Goal: Task Accomplishment & Management: Manage account settings

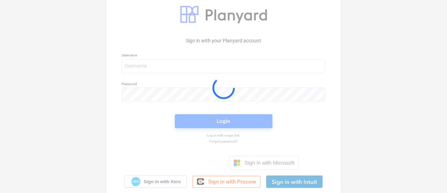
scroll to position [30, 0]
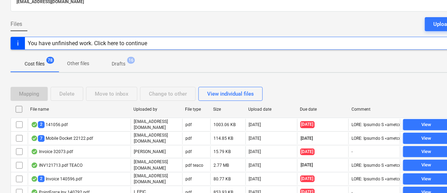
scroll to position [53, 0]
click at [305, 115] on div "File name Uploaded by File type Size Upload date Due date Comment" at bounding box center [240, 110] width 459 height 14
click at [304, 109] on div "Due date" at bounding box center [323, 109] width 46 height 5
checkbox input "false"
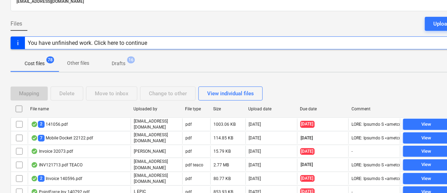
checkbox input "false"
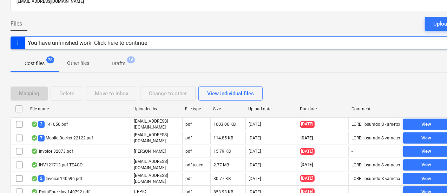
checkbox input "false"
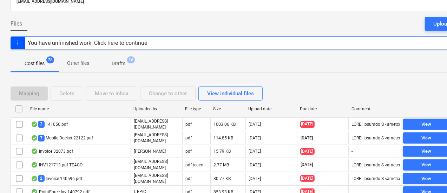
checkbox input "false"
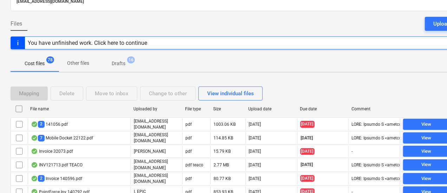
checkbox input "false"
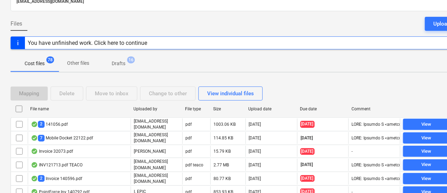
checkbox input "false"
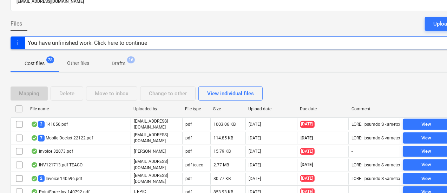
checkbox input "false"
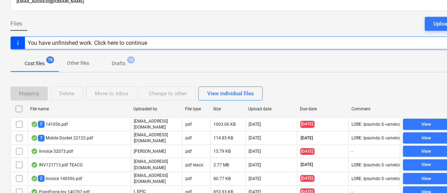
checkbox input "false"
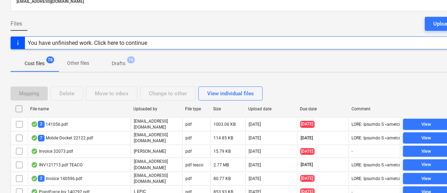
checkbox input "false"
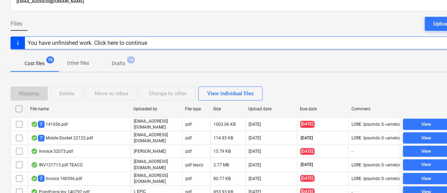
checkbox input "false"
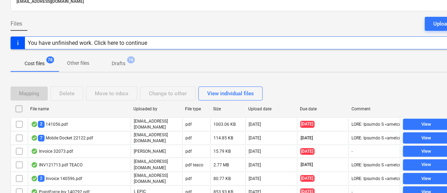
checkbox input "false"
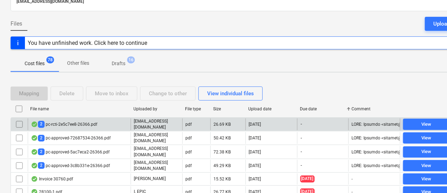
click at [89, 121] on div "2 pc-rcti-2e5c7ee8-26366.pdf" at bounding box center [64, 124] width 66 height 7
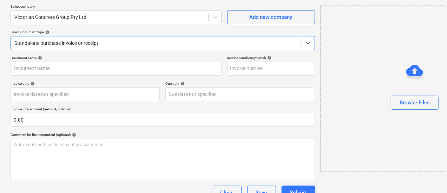
type input "VCG PC11"
type input "30 Sep 2025"
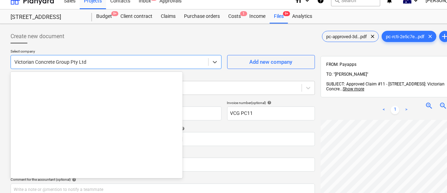
scroll to position [11590, 0]
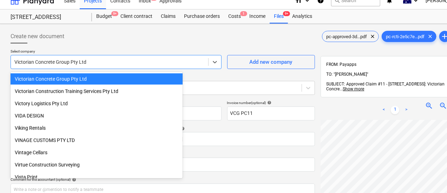
drag, startPoint x: 128, startPoint y: 60, endPoint x: 5, endPoint y: 51, distance: 123.8
click at [5, 51] on div "Create new document Select company option Victorian Concrete Group Pty Ltd sele…" at bounding box center [240, 161] width 480 height 275
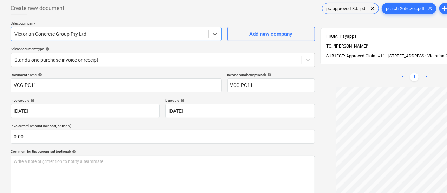
scroll to position [0, 0]
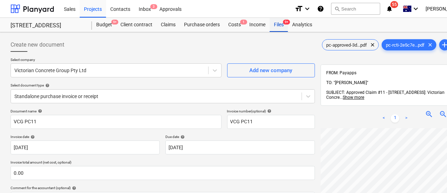
click at [286, 21] on span "9+" at bounding box center [286, 22] width 7 height 5
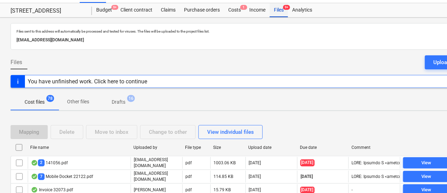
scroll to position [76, 0]
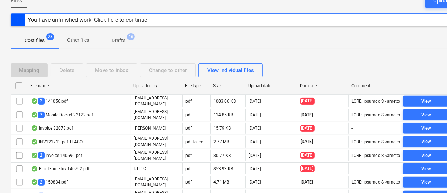
click at [318, 85] on div "Due date" at bounding box center [323, 85] width 46 height 5
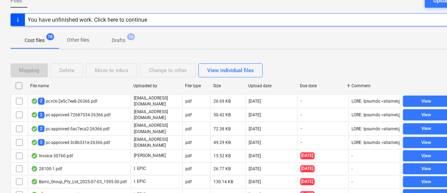
click at [318, 85] on div "Due date" at bounding box center [323, 85] width 46 height 5
checkbox input "false"
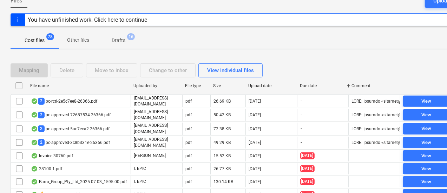
checkbox input "false"
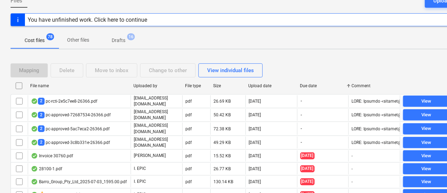
checkbox input "false"
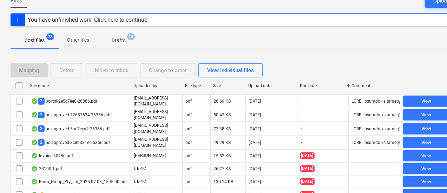
checkbox input "false"
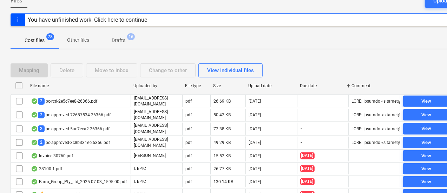
checkbox input "false"
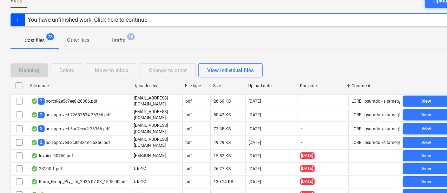
checkbox input "false"
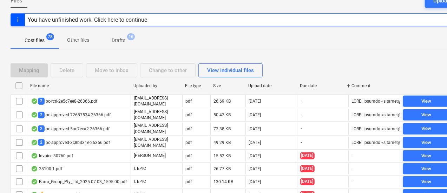
checkbox input "false"
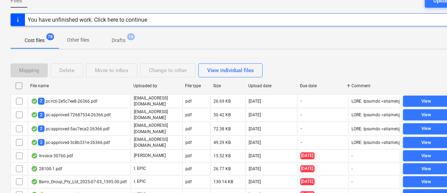
checkbox input "false"
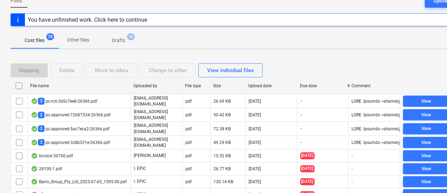
checkbox input "false"
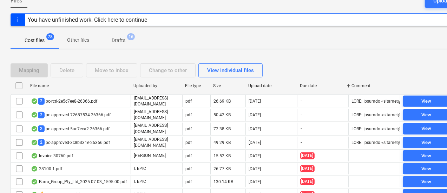
checkbox input "false"
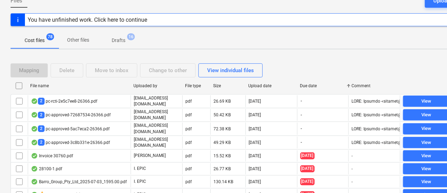
checkbox input "false"
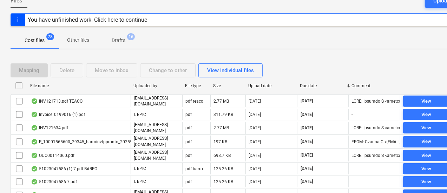
click at [318, 85] on div "Due date" at bounding box center [323, 85] width 46 height 5
checkbox input "false"
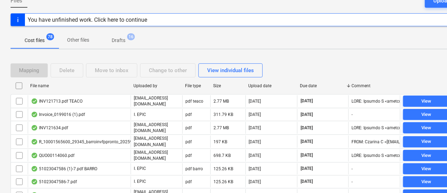
checkbox input "false"
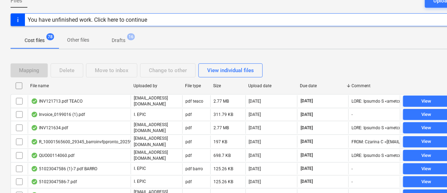
checkbox input "false"
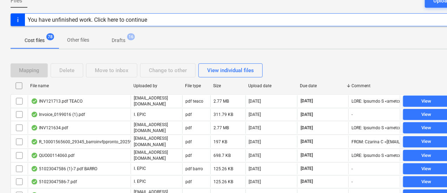
checkbox input "false"
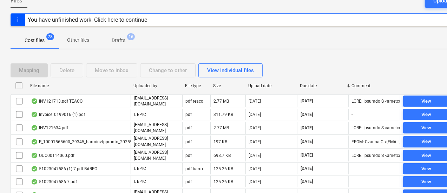
checkbox input "false"
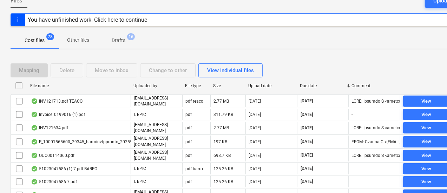
checkbox input "false"
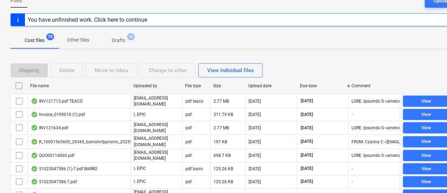
checkbox input "false"
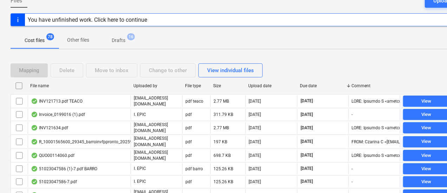
checkbox input "false"
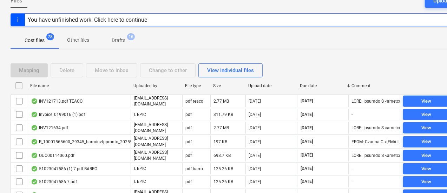
checkbox input "false"
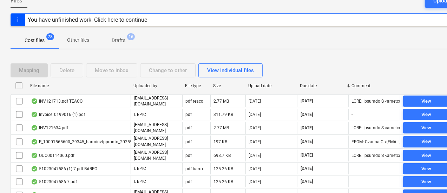
checkbox input "false"
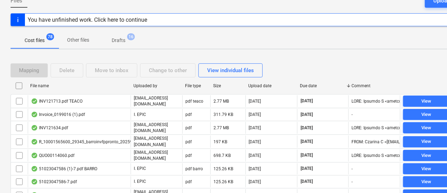
checkbox input "false"
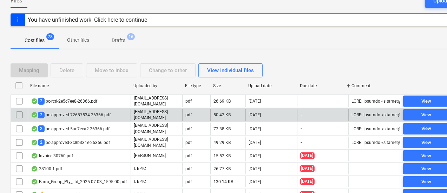
click at [108, 109] on div "2 pc-approved-72687534-26366.pdf" at bounding box center [79, 115] width 103 height 12
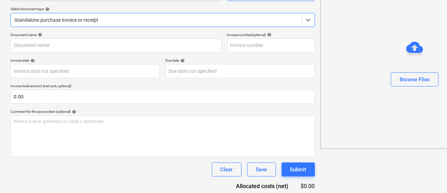
type input "CREDIT NOTE Keady PC4"
type input "[DATE]"
type input "30 Sep 2025"
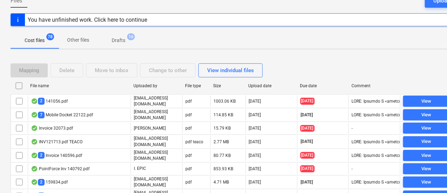
click at [314, 85] on div "Due date" at bounding box center [323, 85] width 46 height 5
checkbox input "false"
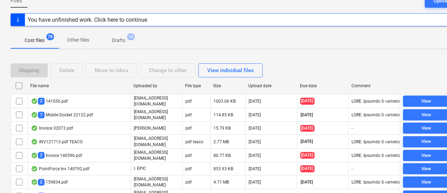
checkbox input "false"
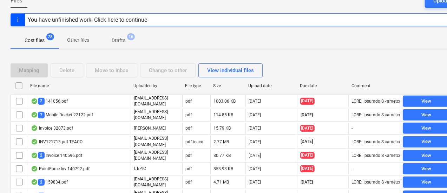
checkbox input "false"
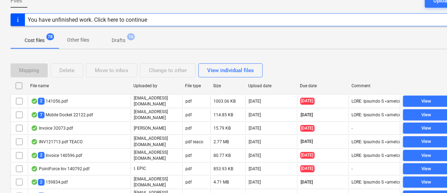
checkbox input "false"
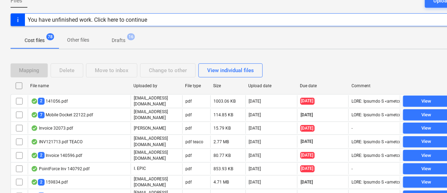
checkbox input "false"
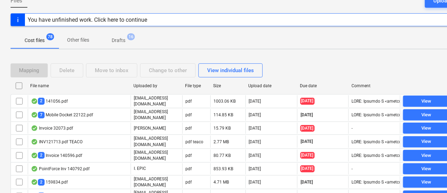
checkbox input "false"
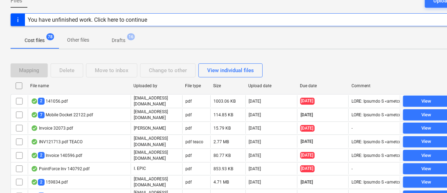
checkbox input "false"
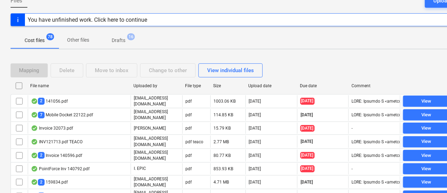
checkbox input "false"
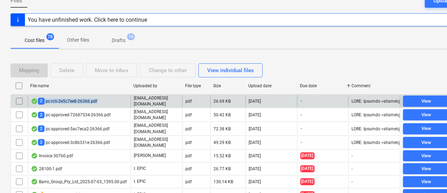
drag, startPoint x: 108, startPoint y: 99, endPoint x: 44, endPoint y: 99, distance: 63.8
click at [44, 99] on div "2 pc-rcti-2e5c7ee8-26366.pdf" at bounding box center [79, 101] width 103 height 12
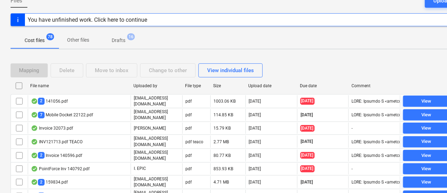
click at [318, 87] on div "Due date" at bounding box center [323, 85] width 46 height 5
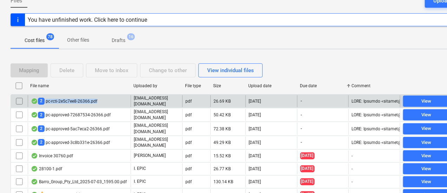
drag, startPoint x: 107, startPoint y: 100, endPoint x: 46, endPoint y: 102, distance: 61.5
click at [46, 102] on div "2 pc-rcti-2e5c7ee8-26366.pdf" at bounding box center [79, 101] width 103 height 12
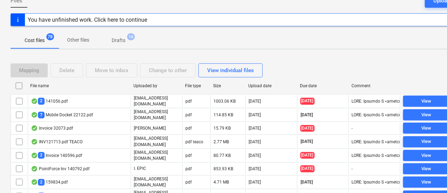
click at [307, 91] on div "Due date" at bounding box center [323, 85] width 52 height 11
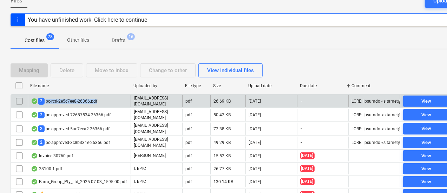
copy div "pc-rcti-2e5c7ee8-26366.pdf"
drag, startPoint x: 103, startPoint y: 98, endPoint x: 48, endPoint y: 101, distance: 55.5
click at [48, 101] on div "2 pc-rcti-2e5c7ee8-26366.pdf" at bounding box center [79, 101] width 103 height 12
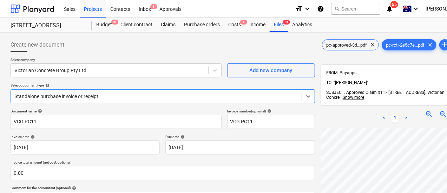
click at [281, 34] on div "Create new document Select company Victorian Concrete Group Pty Ltd Add new com…" at bounding box center [240, 169] width 480 height 275
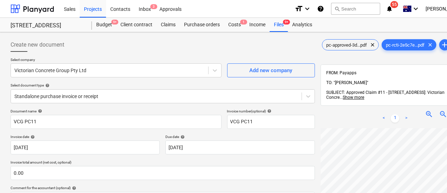
click at [281, 32] on div "Create new document Select company Victorian Concrete Group Pty Ltd Add new com…" at bounding box center [240, 169] width 480 height 275
click at [276, 27] on div "Files 9+" at bounding box center [278, 25] width 18 height 14
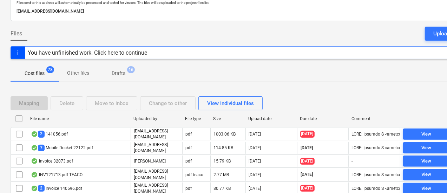
scroll to position [44, 0]
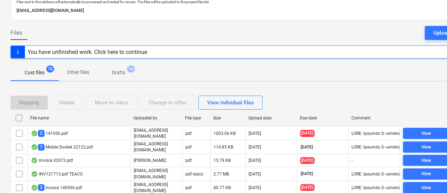
click at [314, 113] on div "Due date" at bounding box center [323, 118] width 52 height 11
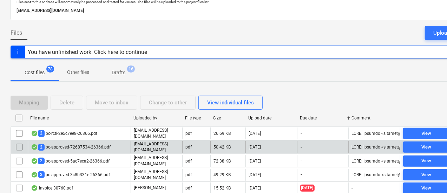
click at [95, 146] on div "2 pc-approved-72687534-26366.pdf" at bounding box center [71, 147] width 80 height 7
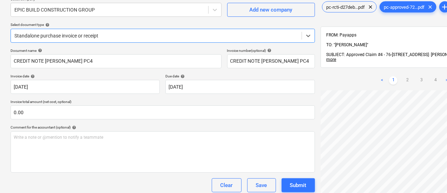
scroll to position [53, 0]
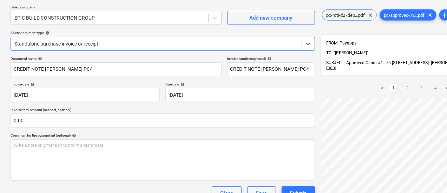
click at [260, 47] on div "Standalone purchase invoice or receipt" at bounding box center [156, 44] width 290 height 10
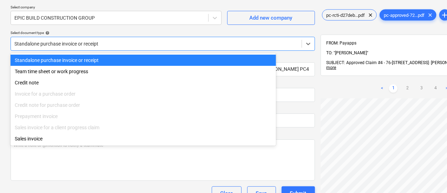
click at [174, 53] on div "Standalone purchase invoice or receipt Team time sheet or work progress Credit …" at bounding box center [143, 99] width 265 height 93
click at [125, 17] on div at bounding box center [109, 17] width 190 height 7
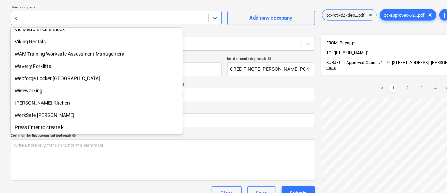
scroll to position [165, 0]
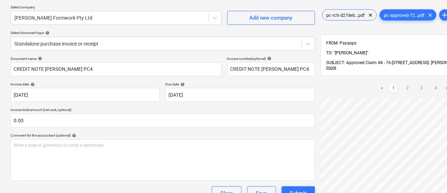
click at [84, 52] on div "Select company Keady Formwork Pty Ltd Add new company Select document type help…" at bounding box center [163, 31] width 304 height 52
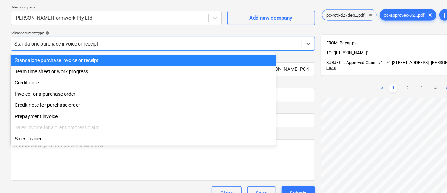
click at [83, 46] on div at bounding box center [155, 43] width 283 height 7
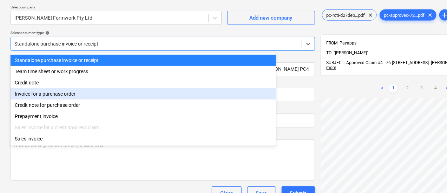
click at [84, 96] on div "Invoice for a purchase order" at bounding box center [143, 93] width 265 height 11
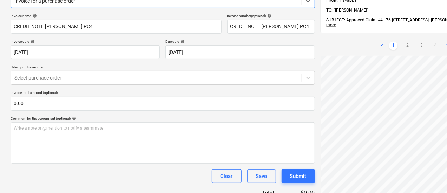
scroll to position [105, 0]
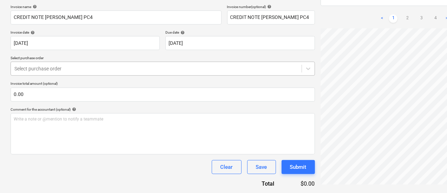
click at [116, 68] on div at bounding box center [155, 68] width 283 height 7
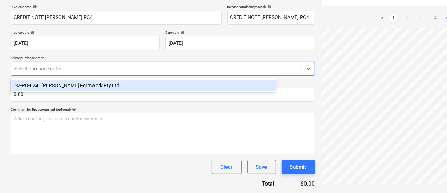
click at [117, 88] on div "S2-PO-024 | Keady Formwork Pty Ltd" at bounding box center [143, 85] width 265 height 11
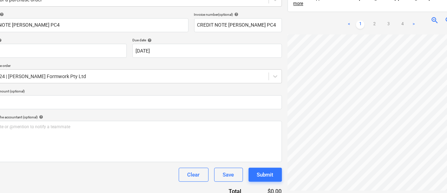
scroll to position [97, 32]
click at [345, 15] on div "< 1 2 3 4 >" at bounding box center [381, 25] width 73 height 20
click at [370, 20] on link "2" at bounding box center [374, 24] width 8 height 8
click at [399, 20] on link "4" at bounding box center [403, 24] width 8 height 8
click at [384, 20] on link "3" at bounding box center [388, 24] width 8 height 8
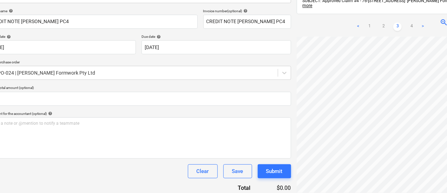
scroll to position [0, 37]
click at [407, 22] on link "4" at bounding box center [411, 26] width 8 height 8
click at [354, 19] on div "< 1 2 3 4 >" at bounding box center [390, 27] width 73 height 20
click at [354, 18] on div "< 1 2 3 4 >" at bounding box center [390, 27] width 73 height 20
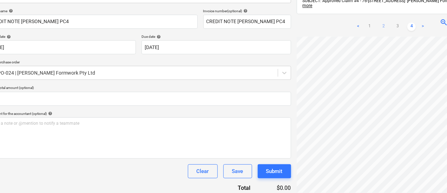
click at [379, 22] on link "2" at bounding box center [383, 26] width 8 height 8
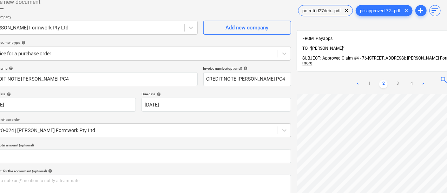
scroll to position [31, 24]
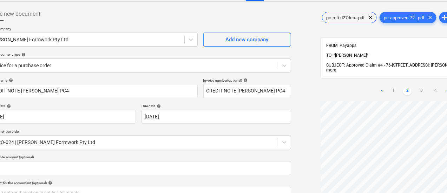
click at [377, 87] on link "<" at bounding box center [381, 91] width 8 height 8
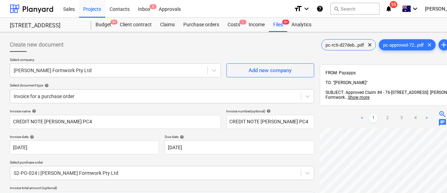
scroll to position [0, 33]
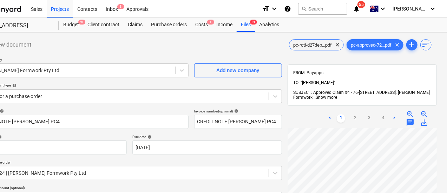
click at [337, 95] on span "Show more" at bounding box center [326, 97] width 21 height 5
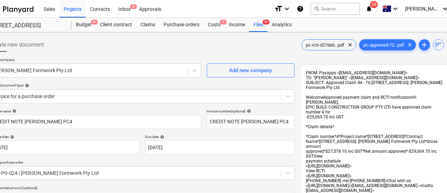
scroll to position [0, 0]
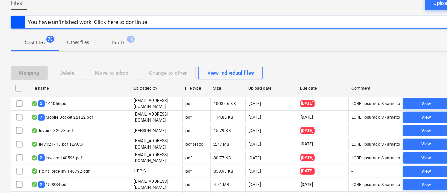
scroll to position [90, 0]
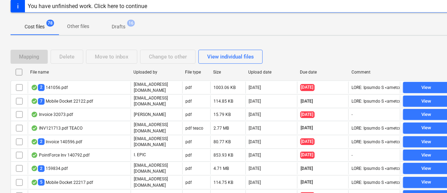
click at [311, 71] on div "Due date" at bounding box center [323, 72] width 46 height 5
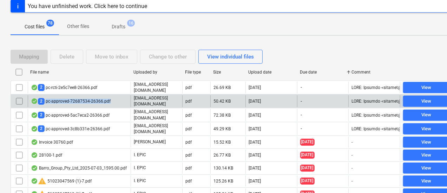
copy div "pc-approved-72687534-26366.pdf"
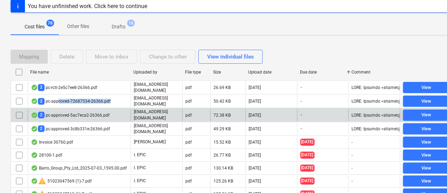
drag, startPoint x: 116, startPoint y: 98, endPoint x: 60, endPoint y: 106, distance: 56.7
click at [78, 113] on div "2 pc-approved-5ac7eca2-26366.pdf" at bounding box center [70, 115] width 79 height 7
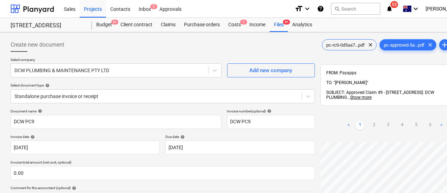
click at [276, 32] on div "76 Beach Rd, Sandringham 76 Beach Rd, Sandringham Budget 9+ Client contract Cla…" at bounding box center [240, 25] width 480 height 14
click at [277, 27] on div "Files 9+" at bounding box center [278, 25] width 18 height 14
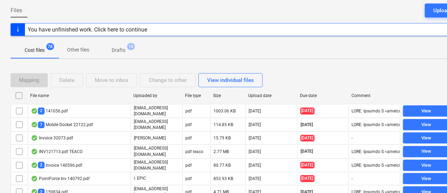
scroll to position [89, 0]
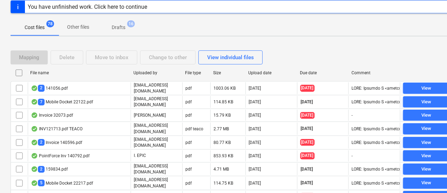
click at [317, 74] on div "Due date" at bounding box center [323, 73] width 46 height 5
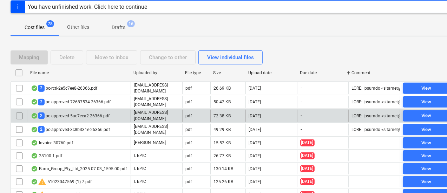
click at [106, 114] on div "2 pc-approved-5ac7eca2-26366.pdf" at bounding box center [70, 116] width 79 height 7
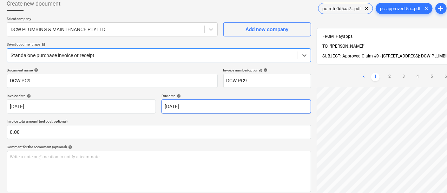
scroll to position [41, 4]
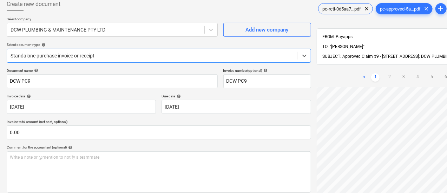
click at [96, 61] on div "Standalone purchase invoice or receipt" at bounding box center [159, 56] width 304 height 14
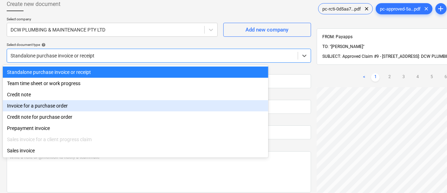
click at [79, 108] on div "Invoice for a purchase order" at bounding box center [135, 105] width 265 height 11
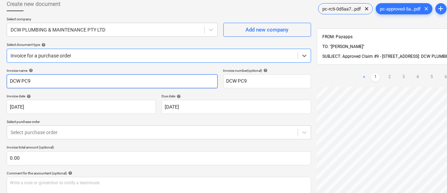
click at [73, 82] on input "DCW PC9" at bounding box center [112, 81] width 211 height 14
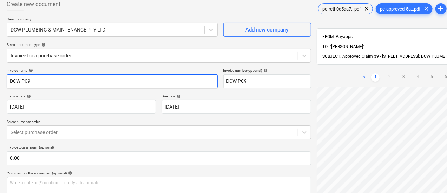
paste input "PC-199577-1468581"
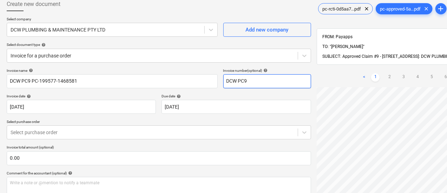
click at [236, 80] on input "DCW PC9" at bounding box center [267, 81] width 88 height 14
paste input "PC-199577-1468581"
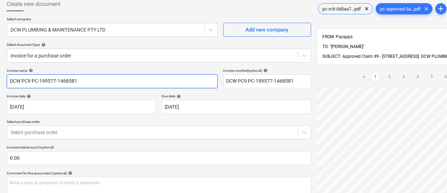
scroll to position [41, 0]
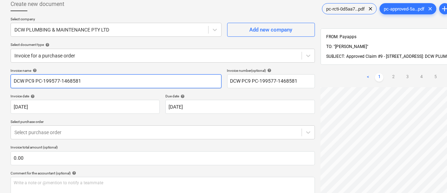
drag, startPoint x: 21, startPoint y: 82, endPoint x: 0, endPoint y: 83, distance: 21.1
click at [0, 83] on div "Create new document Select company DCW PLUMBING & MAINTENANCE PTY LTD Add new c…" at bounding box center [240, 125] width 480 height 266
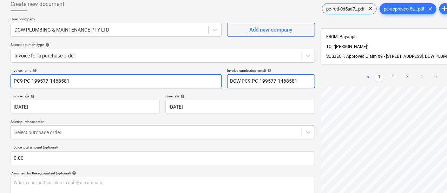
drag, startPoint x: 204, startPoint y: 83, endPoint x: 178, endPoint y: 80, distance: 26.5
click at [178, 80] on div "Invoice name help PC9 PC-199577-1468581 Invoice number (optional) help DCW PC9 …" at bounding box center [163, 78] width 304 height 20
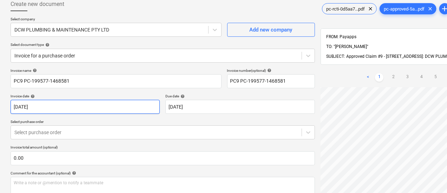
click at [104, 100] on body "Sales Projects Contacts Inbox 3 Approvals format_size keyboard_arrow_down help …" at bounding box center [223, 55] width 447 height 193
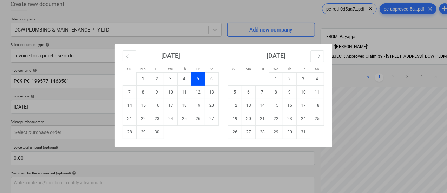
click at [97, 94] on div "Su Mo Tu We Th Fr Sa Su Mo Tu We Th Fr Sa [DATE] 1 2 3 4 5 6 7 8 9 10 11 12 13 …" at bounding box center [223, 96] width 447 height 193
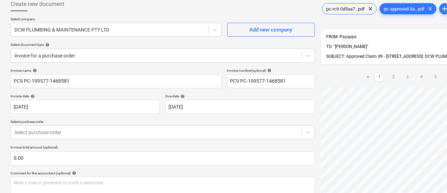
scroll to position [102, 0]
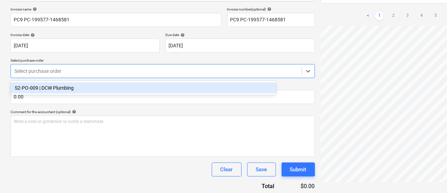
click at [142, 68] on div at bounding box center [155, 71] width 283 height 7
click at [134, 89] on div "S2-PO-009 | DCW Plumbing" at bounding box center [143, 87] width 265 height 11
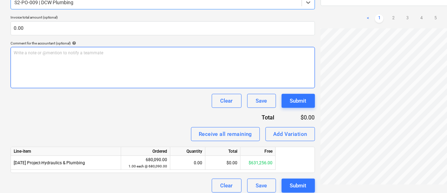
scroll to position [175, 0]
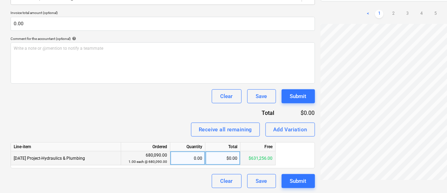
click at [232, 161] on div "$0.00" at bounding box center [222, 159] width 35 height 14
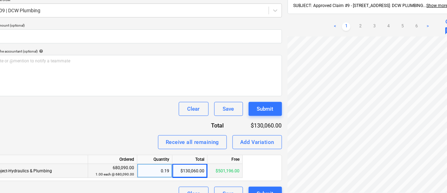
scroll to position [175, 33]
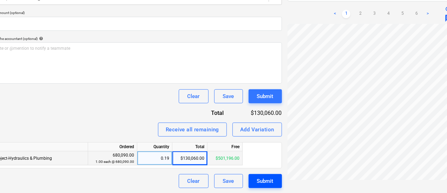
click at [257, 180] on div "Submit" at bounding box center [265, 181] width 16 height 9
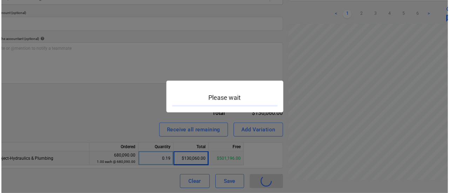
scroll to position [175, 31]
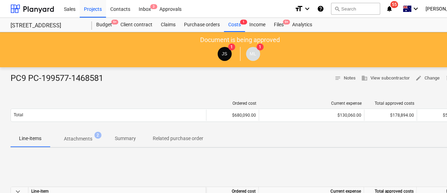
click at [277, 32] on div "Document is being approved JS 1 ML 1" at bounding box center [240, 49] width 480 height 35
click at [279, 25] on div "Files 9+" at bounding box center [278, 25] width 18 height 14
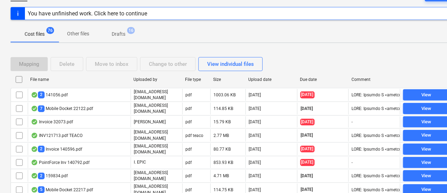
scroll to position [83, 0]
click at [315, 79] on div "Due date" at bounding box center [323, 79] width 46 height 5
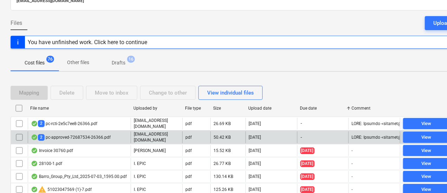
scroll to position [108, 0]
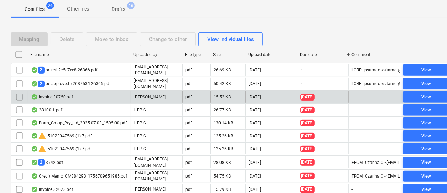
click at [172, 94] on div "[PERSON_NAME]" at bounding box center [156, 97] width 52 height 11
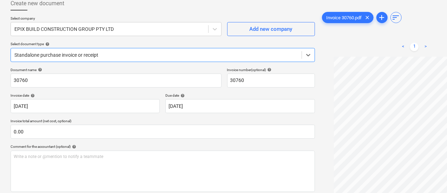
scroll to position [41, 0]
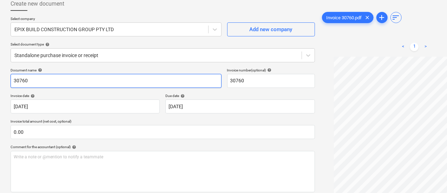
click at [63, 80] on input "30760" at bounding box center [116, 81] width 211 height 14
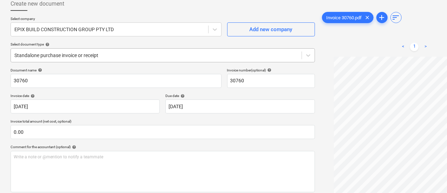
click at [77, 57] on div at bounding box center [155, 55] width 283 height 7
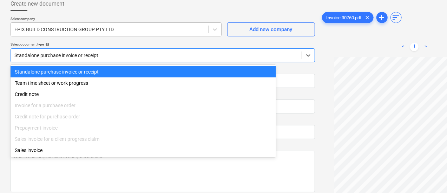
click at [89, 26] on div at bounding box center [109, 29] width 190 height 7
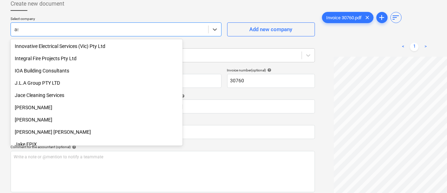
scroll to position [803, 0]
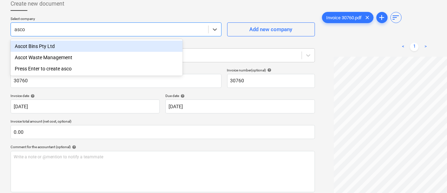
click at [62, 47] on div "Ascot Bins Pty Ltd" at bounding box center [97, 46] width 172 height 11
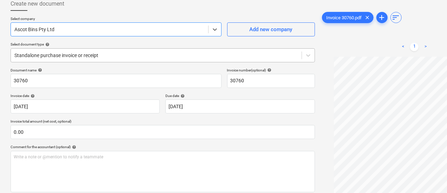
click at [109, 59] on div "Standalone purchase invoice or receipt" at bounding box center [156, 56] width 290 height 10
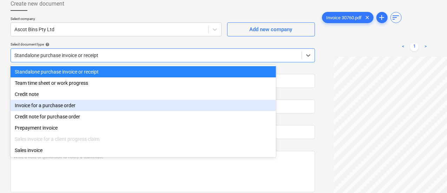
click at [77, 107] on div "Invoice for a purchase order" at bounding box center [143, 105] width 265 height 11
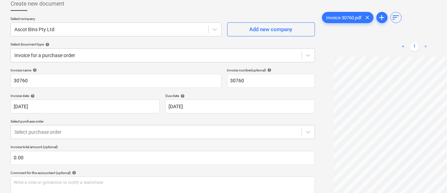
click at [70, 141] on div "Invoice name help 30760 Invoice number (optional) help 30760 Invoice date help …" at bounding box center [163, 159] width 304 height 183
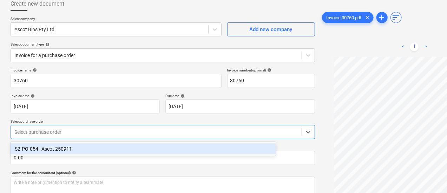
click at [68, 138] on div "Select purchase order" at bounding box center [163, 132] width 304 height 14
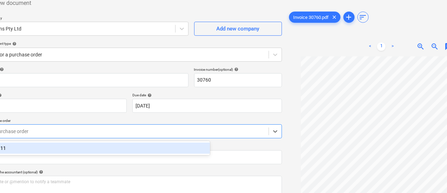
scroll to position [42, 0]
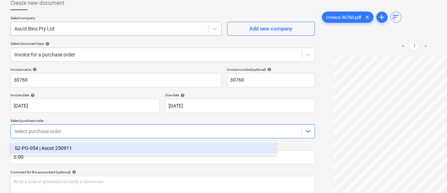
click at [61, 33] on div "Ascot Bins Pty Ltd" at bounding box center [109, 29] width 197 height 10
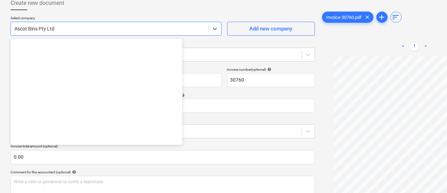
scroll to position [884, 0]
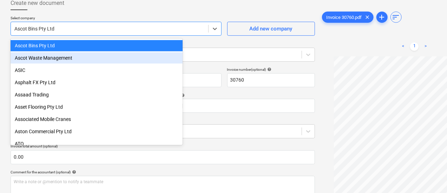
click at [62, 58] on div "Ascot Waste Management" at bounding box center [97, 57] width 172 height 11
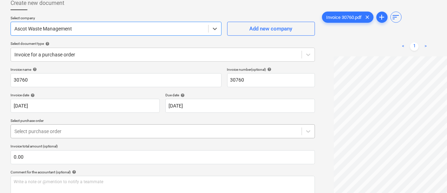
click at [53, 128] on div at bounding box center [155, 131] width 283 height 7
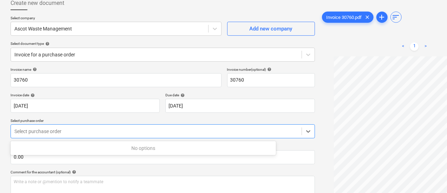
click at [53, 128] on div at bounding box center [155, 131] width 283 height 7
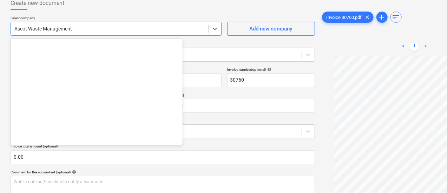
click at [89, 26] on div at bounding box center [109, 28] width 190 height 7
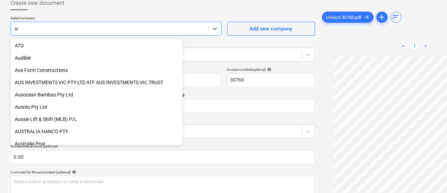
scroll to position [803, 0]
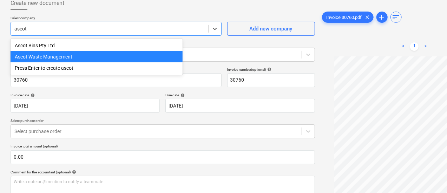
click at [109, 58] on div "Ascot Waste Management" at bounding box center [97, 56] width 172 height 11
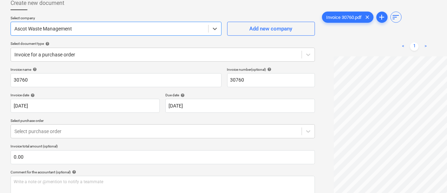
click at [90, 28] on div at bounding box center [109, 28] width 190 height 7
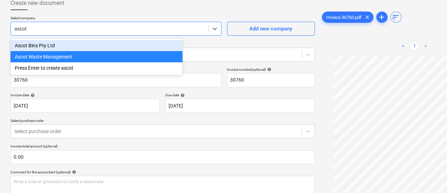
click at [65, 47] on div "Ascot Bins Pty Ltd" at bounding box center [97, 45] width 172 height 11
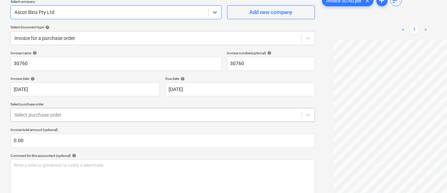
scroll to position [60, 0]
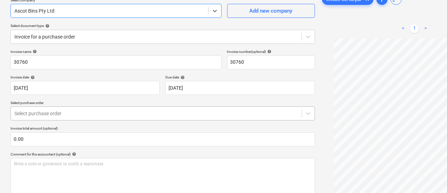
click at [204, 118] on div "Select purchase order" at bounding box center [156, 114] width 290 height 10
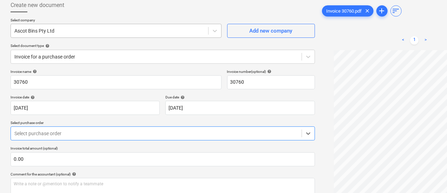
scroll to position [39, 0]
click at [85, 33] on div at bounding box center [109, 31] width 190 height 7
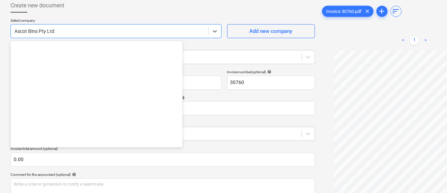
scroll to position [884, 0]
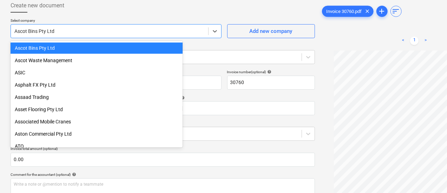
click at [81, 47] on div "Ascot Bins Pty Ltd" at bounding box center [97, 47] width 172 height 11
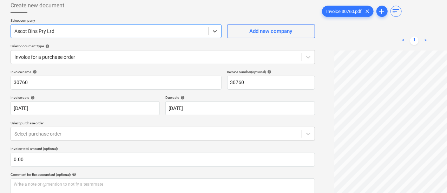
scroll to position [105, 0]
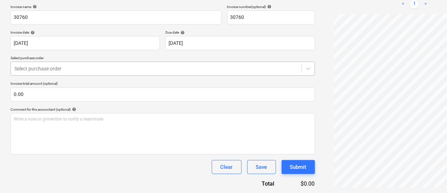
click at [71, 66] on div at bounding box center [155, 68] width 283 height 7
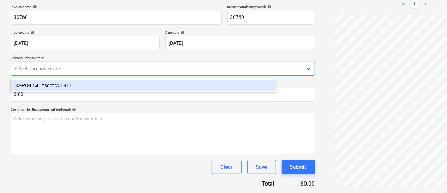
click at [72, 84] on div "S2-PO-054 | Ascot 250911" at bounding box center [143, 85] width 265 height 11
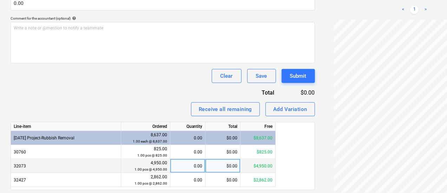
scroll to position [207, 0]
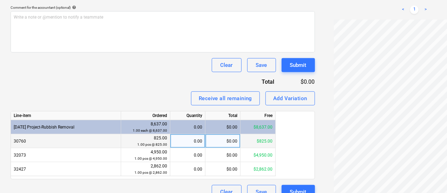
click at [193, 140] on div "0.00" at bounding box center [187, 141] width 29 height 14
click at [91, 73] on div "Invoice name help 30760 Invoice number (optional) help 30760 Invoice date help …" at bounding box center [163, 50] width 304 height 297
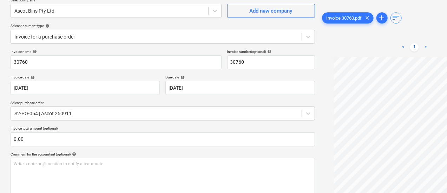
scroll to position [60, 0]
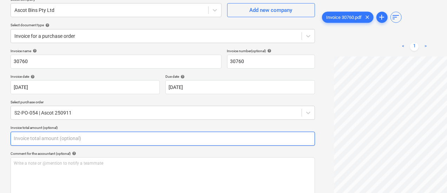
click at [73, 135] on input "text" at bounding box center [163, 139] width 304 height 14
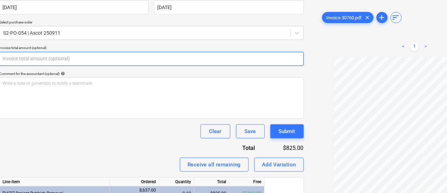
scroll to position [140, 11]
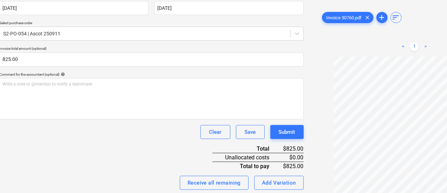
click at [112, 41] on div "Invoice name help 30760 Invoice number (optional) help 30760 Invoice date help …" at bounding box center [151, 126] width 304 height 314
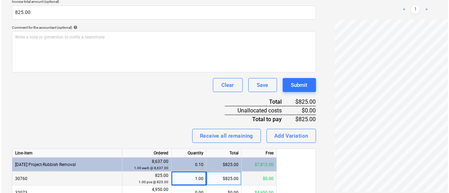
scroll to position [201, 0]
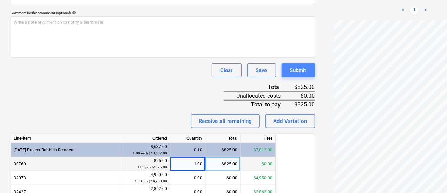
click at [281, 72] on button "Submit" at bounding box center [297, 70] width 33 height 14
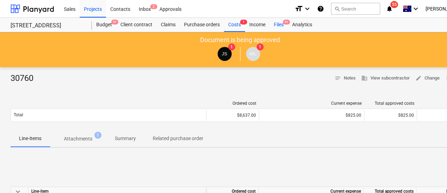
click at [283, 27] on div "Files 9+" at bounding box center [278, 25] width 18 height 14
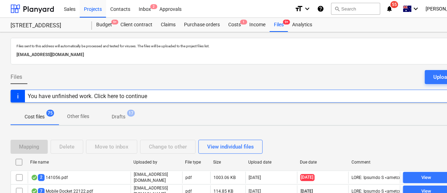
scroll to position [94, 0]
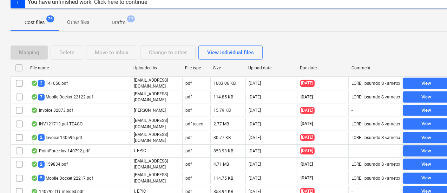
click at [312, 68] on div "Due date" at bounding box center [323, 68] width 46 height 5
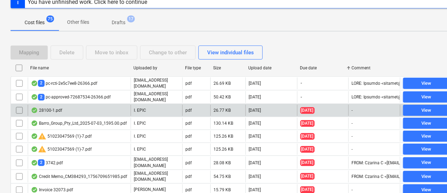
click at [95, 111] on div "28100-1.pdf" at bounding box center [79, 110] width 103 height 11
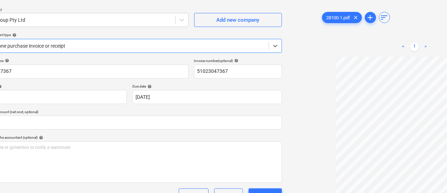
scroll to position [0, 0]
click at [194, 73] on input "51023047367" at bounding box center [238, 72] width 88 height 14
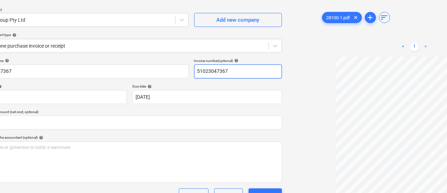
click at [194, 73] on input "51023047367" at bounding box center [238, 72] width 88 height 14
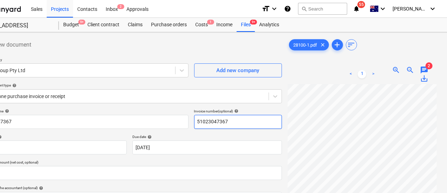
scroll to position [0, 33]
click at [420, 71] on span "chat" at bounding box center [424, 70] width 8 height 8
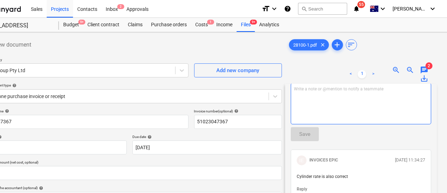
scroll to position [47, 0]
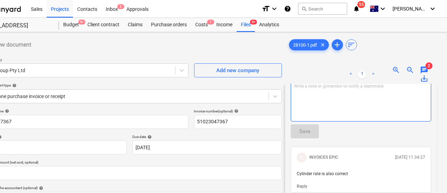
click at [361, 111] on div "Write a note or @mention to notify a teammate ﻿" at bounding box center [360, 100] width 140 height 41
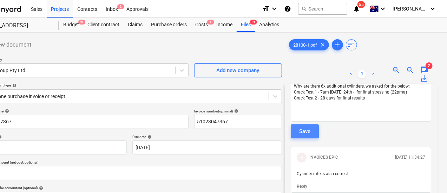
click at [296, 133] on button "Save" at bounding box center [304, 132] width 28 height 14
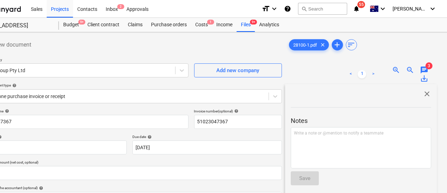
scroll to position [0, 33]
click at [422, 93] on span "close" at bounding box center [426, 94] width 8 height 8
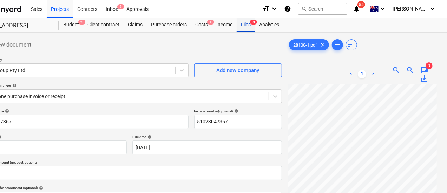
click at [250, 28] on div "Files 9+" at bounding box center [245, 25] width 18 height 14
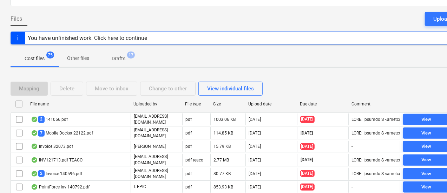
scroll to position [96, 0]
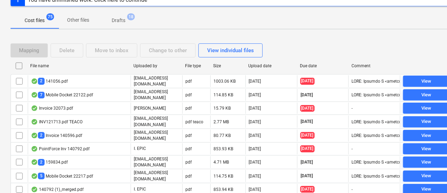
click at [316, 65] on div "Due date" at bounding box center [323, 65] width 46 height 5
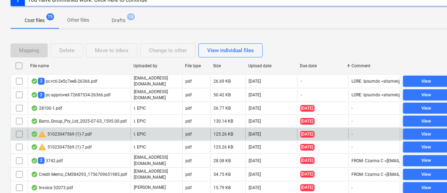
click at [95, 129] on div "warning 51023047569 (1)-7.pdf" at bounding box center [79, 134] width 103 height 11
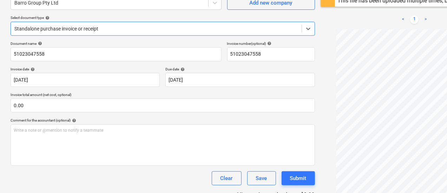
scroll to position [71, 0]
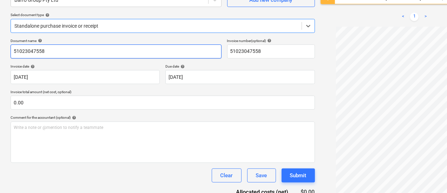
click at [78, 53] on input "51023047558" at bounding box center [116, 52] width 211 height 14
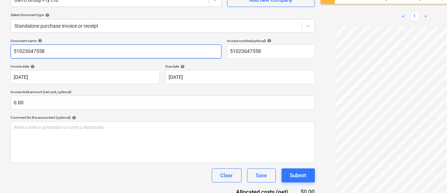
click at [78, 53] on input "51023047558" at bounding box center [116, 52] width 211 height 14
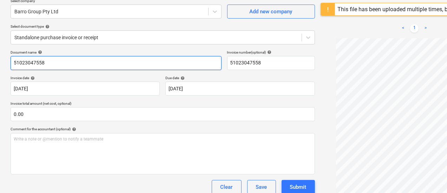
scroll to position [60, 0]
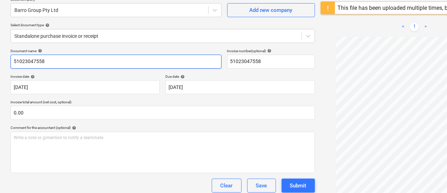
click at [113, 63] on input "51023047558" at bounding box center [116, 62] width 211 height 14
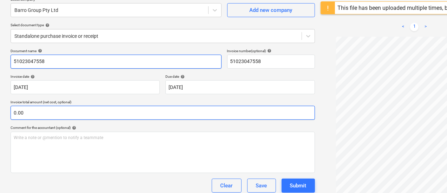
scroll to position [49, 0]
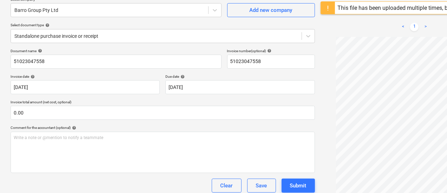
click at [123, 123] on div "Document name help 51023047558 Invoice number (optional) help 51023047558 Invoi…" at bounding box center [163, 140] width 304 height 183
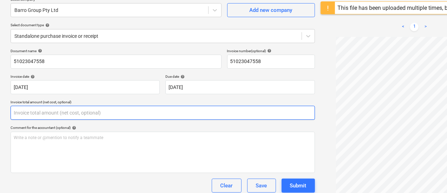
click at [123, 111] on input "text" at bounding box center [163, 113] width 304 height 14
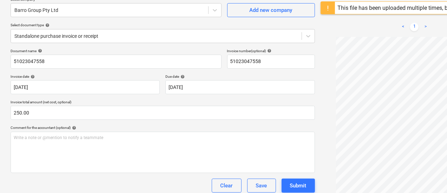
click at [122, 97] on div "Document name help 51023047558 Invoice number (optional) help 51023047558 Invoi…" at bounding box center [163, 149] width 304 height 201
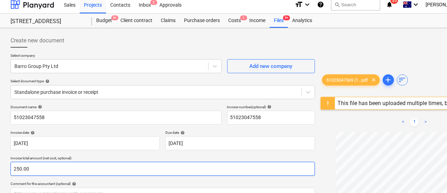
scroll to position [0, 0]
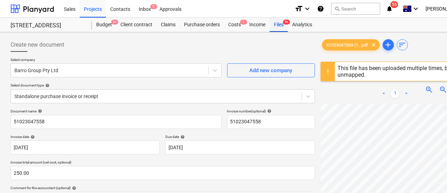
click at [274, 27] on div "Files 9+" at bounding box center [278, 25] width 18 height 14
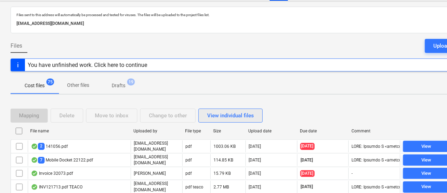
scroll to position [54, 0]
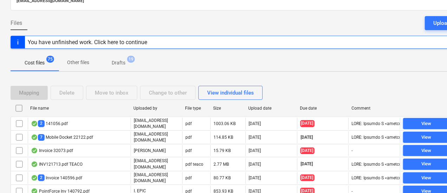
click at [315, 107] on div "Due date" at bounding box center [323, 108] width 46 height 5
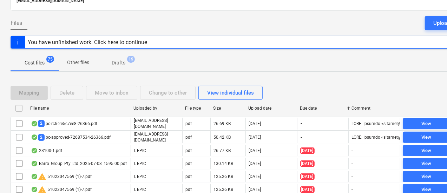
click at [315, 107] on div "Due date" at bounding box center [323, 108] width 46 height 5
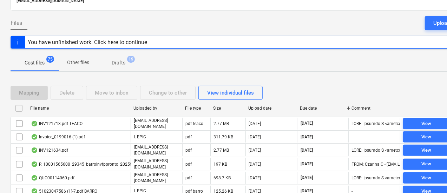
click at [314, 106] on div "Due date" at bounding box center [323, 108] width 46 height 5
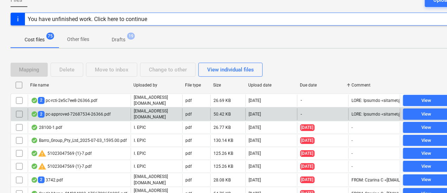
scroll to position [86, 0]
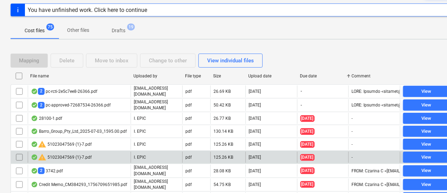
click at [107, 152] on div "warning 51023047569 (1)-7.pdf" at bounding box center [79, 157] width 103 height 11
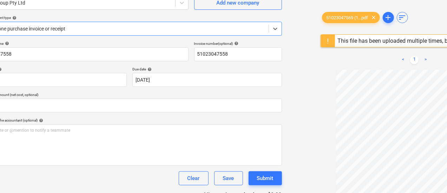
scroll to position [68, 0]
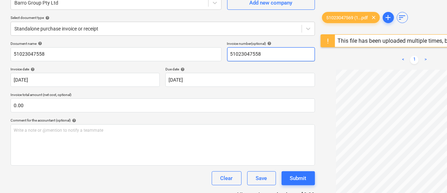
click at [227, 55] on input "51023047558" at bounding box center [271, 54] width 88 height 14
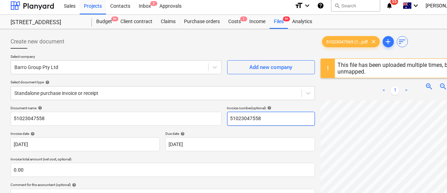
scroll to position [0, 0]
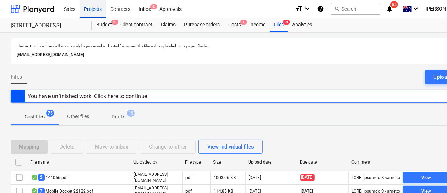
scroll to position [86, 0]
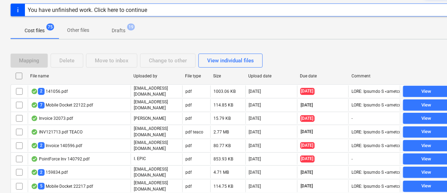
click at [307, 74] on div "Due date" at bounding box center [323, 76] width 46 height 5
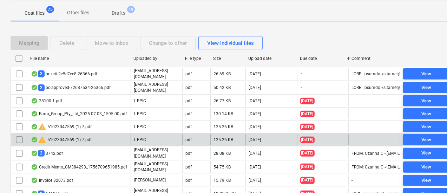
scroll to position [106, 0]
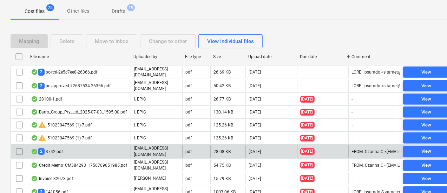
click at [88, 149] on div "2 3742.pdf" at bounding box center [79, 152] width 103 height 12
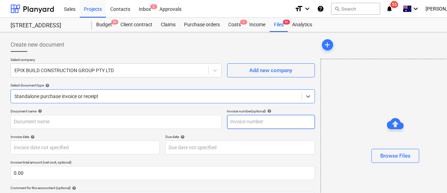
scroll to position [65, 0]
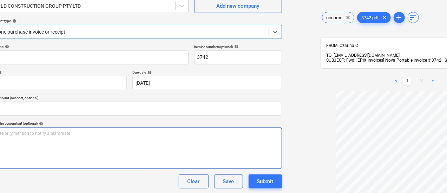
scroll to position [65, 0]
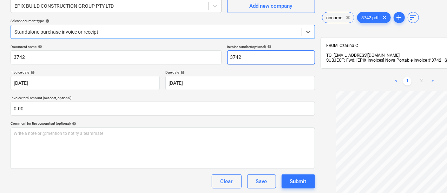
click at [227, 61] on input "3742" at bounding box center [271, 58] width 88 height 14
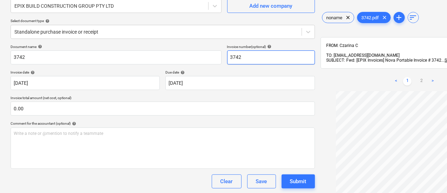
click at [227, 61] on input "3742" at bounding box center [271, 58] width 88 height 14
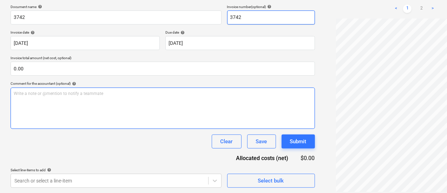
scroll to position [0, 0]
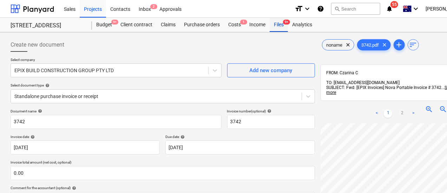
click at [281, 30] on div "Files 9+" at bounding box center [278, 25] width 18 height 14
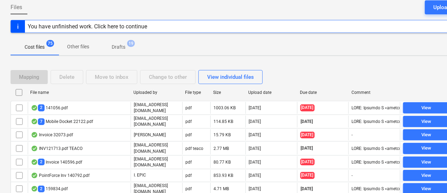
scroll to position [71, 0]
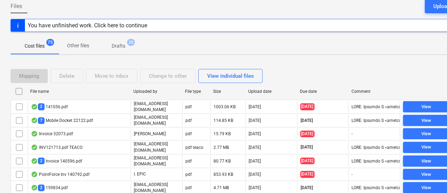
click at [306, 90] on div "Due date" at bounding box center [323, 91] width 46 height 5
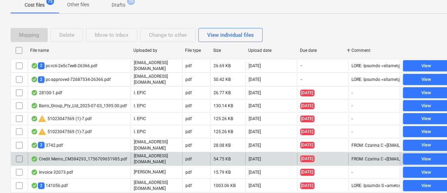
scroll to position [114, 0]
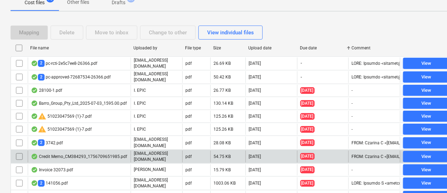
click at [142, 151] on p "[EMAIL_ADDRESS][DOMAIN_NAME]" at bounding box center [157, 157] width 46 height 12
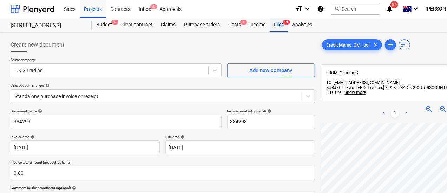
click at [282, 27] on div "Files 9+" at bounding box center [278, 25] width 18 height 14
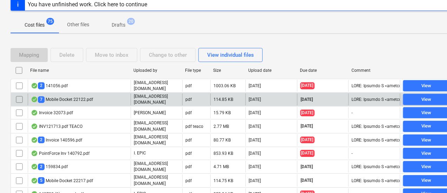
scroll to position [103, 0]
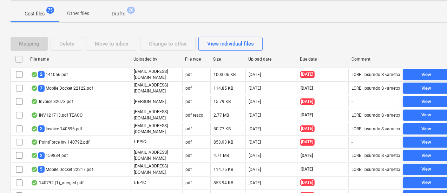
click at [302, 58] on div at bounding box center [296, 59] width 13 height 11
click at [302, 60] on div at bounding box center [296, 59] width 13 height 11
click at [316, 63] on div "Due date" at bounding box center [323, 59] width 52 height 11
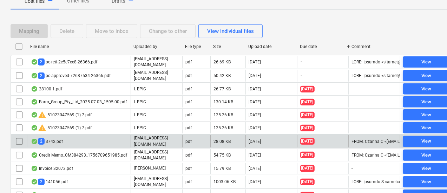
scroll to position [119, 0]
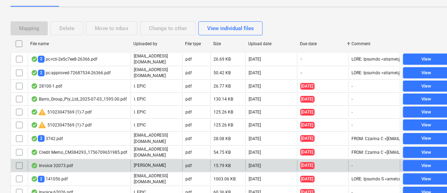
click at [154, 160] on div "[PERSON_NAME]" at bounding box center [156, 165] width 52 height 11
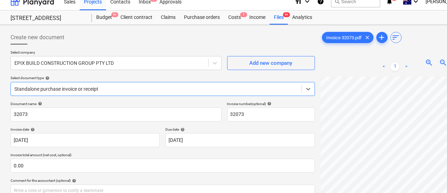
click at [78, 98] on div "Select company EPIX BUILD CONSTRUCTION GROUP PTY LTD Add new company Select doc…" at bounding box center [163, 76] width 304 height 52
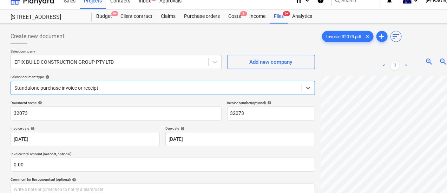
scroll to position [10, 0]
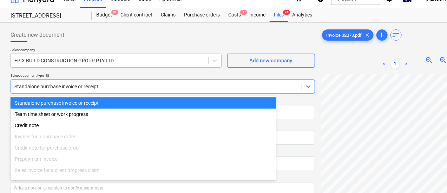
click at [76, 55] on div "EPIX BUILD CONSTRUCTION GROUP PTY LTD" at bounding box center [116, 61] width 211 height 14
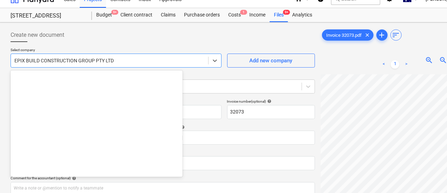
scroll to position [4236, 0]
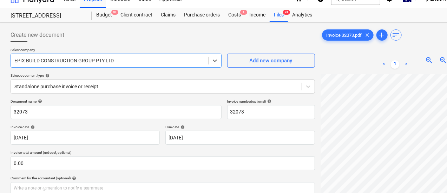
click at [76, 54] on div "EPIX BUILD CONSTRUCTION GROUP PTY LTD" at bounding box center [116, 61] width 211 height 14
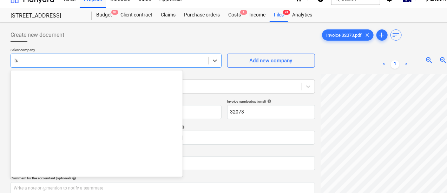
scroll to position [398, 0]
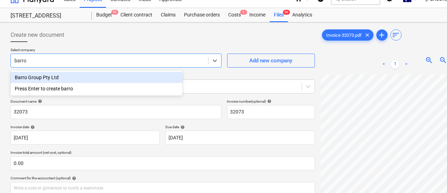
click at [81, 77] on div "Barro Group Pty Ltd" at bounding box center [97, 77] width 172 height 11
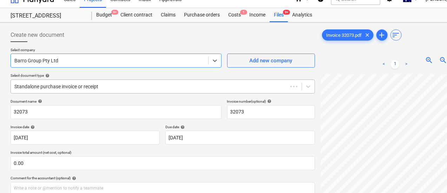
click at [76, 88] on div at bounding box center [148, 86] width 269 height 7
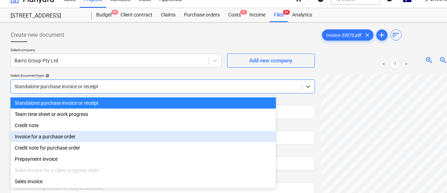
click at [75, 136] on div "Invoice for a purchase order" at bounding box center [143, 136] width 265 height 11
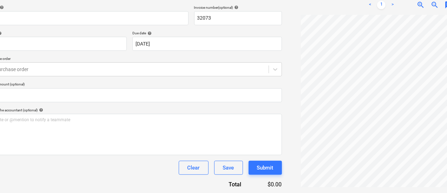
scroll to position [104, 0]
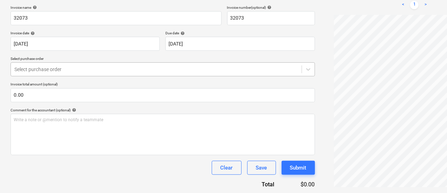
click at [56, 69] on div at bounding box center [155, 69] width 283 height 7
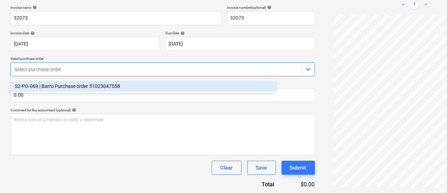
click at [69, 87] on div "S2-PO-069 | Barro Purchase order 51023047558" at bounding box center [143, 86] width 265 height 11
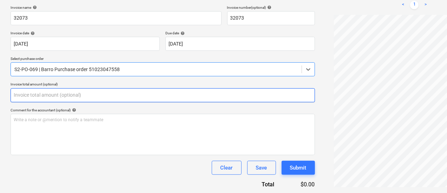
click at [75, 99] on input "text" at bounding box center [163, 95] width 304 height 14
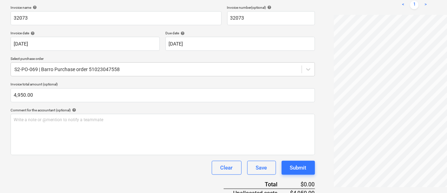
click at [79, 83] on p "Invoice total amount (optional)" at bounding box center [163, 85] width 304 height 6
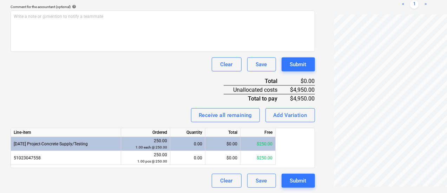
scroll to position [207, 0]
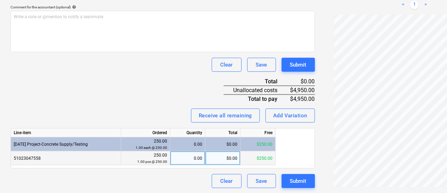
click at [102, 157] on div "51023047558" at bounding box center [66, 159] width 110 height 14
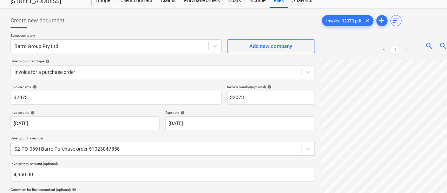
scroll to position [24, 0]
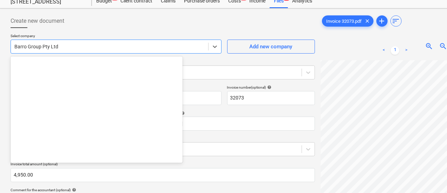
click at [81, 40] on div "Barro Group Pty Ltd" at bounding box center [116, 47] width 211 height 14
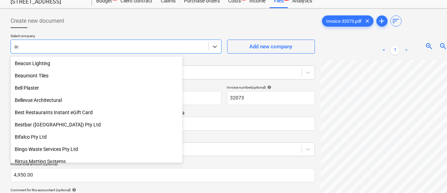
scroll to position [803, 0]
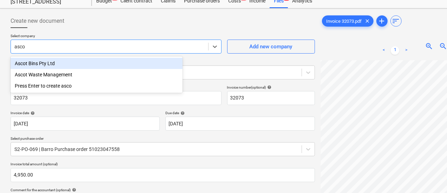
click at [81, 65] on div "Ascot Bins Pty Ltd" at bounding box center [97, 63] width 172 height 11
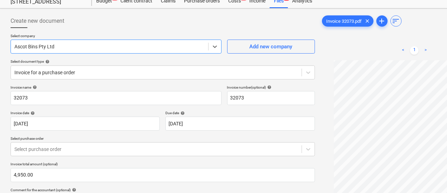
scroll to position [76, 0]
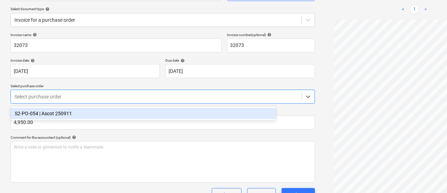
click at [83, 102] on div "Select purchase order" at bounding box center [163, 97] width 304 height 14
click at [84, 109] on div "S2-PO-054 | Ascot 250911" at bounding box center [143, 113] width 265 height 11
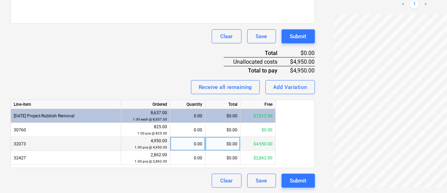
click at [194, 147] on div "0.00" at bounding box center [187, 144] width 29 height 14
click at [84, 49] on div "Invoice name help 32073 Invoice number (optional) help 32073 Invoice date help …" at bounding box center [163, 31] width 304 height 314
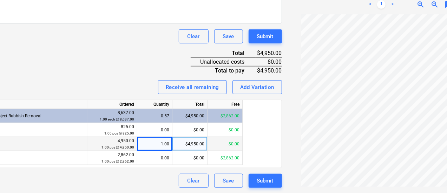
scroll to position [24, 0]
click at [257, 178] on div "Submit" at bounding box center [265, 180] width 16 height 9
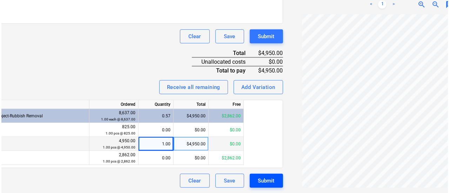
scroll to position [235, 31]
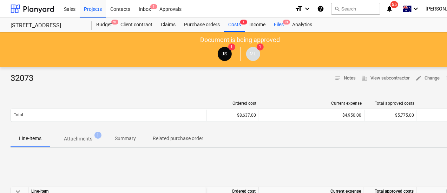
click at [275, 21] on div "Files 9+" at bounding box center [278, 25] width 18 height 14
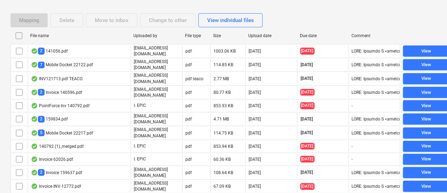
scroll to position [127, 0]
click at [313, 36] on div "Due date" at bounding box center [323, 35] width 46 height 5
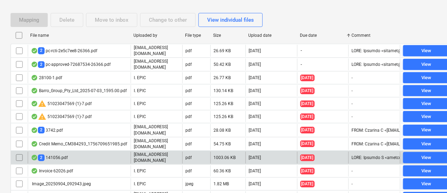
click at [86, 153] on div "2 141056.pdf" at bounding box center [79, 158] width 103 height 12
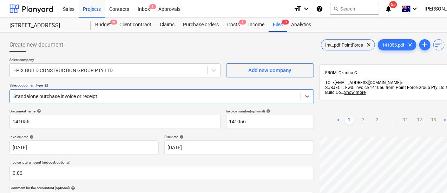
scroll to position [25, 0]
click at [149, 93] on div "Standalone purchase invoice or receipt" at bounding box center [155, 97] width 290 height 10
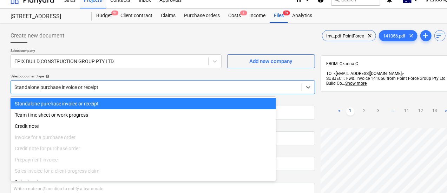
scroll to position [10, 0]
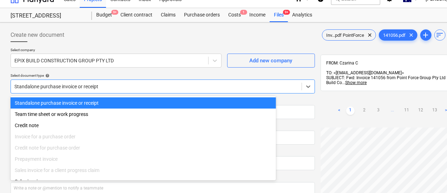
click at [133, 89] on div at bounding box center [155, 86] width 283 height 7
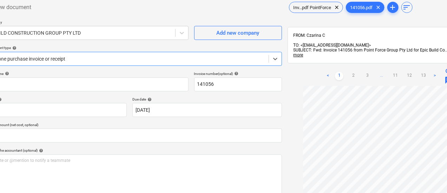
scroll to position [37, 33]
click at [349, 73] on link "2" at bounding box center [353, 77] width 8 height 8
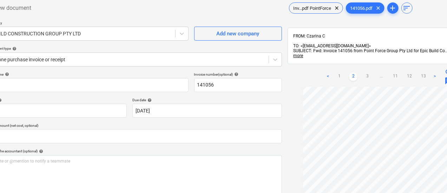
scroll to position [49, 0]
click at [363, 73] on link "3" at bounding box center [367, 77] width 8 height 8
click at [330, 80] on ul "< 1 2 3 4 ... 11 12 13 >" at bounding box center [380, 84] width 129 height 8
click at [370, 80] on link "4" at bounding box center [374, 84] width 8 height 8
click at [377, 80] on link "5" at bounding box center [381, 84] width 8 height 8
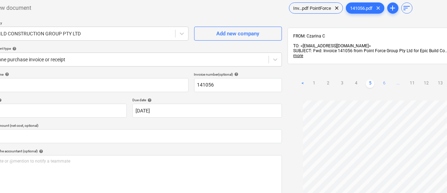
click at [380, 80] on link "6" at bounding box center [384, 84] width 8 height 8
click at [394, 73] on link "7" at bounding box center [398, 77] width 8 height 8
click at [394, 73] on link "8" at bounding box center [398, 77] width 8 height 8
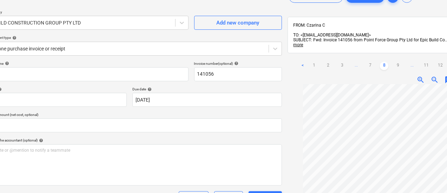
scroll to position [39, 33]
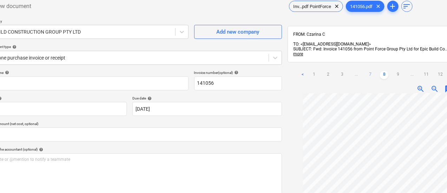
click at [366, 71] on link "7" at bounding box center [370, 75] width 8 height 8
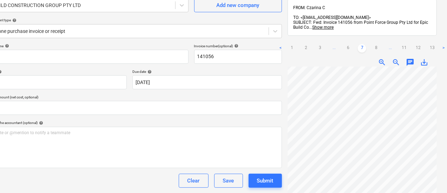
scroll to position [0, 33]
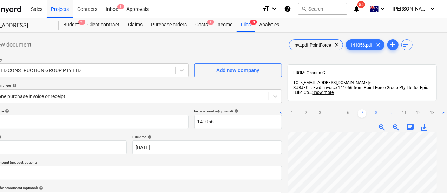
click at [371, 109] on link "8" at bounding box center [375, 113] width 8 height 8
click at [371, 109] on link "9" at bounding box center [375, 113] width 8 height 8
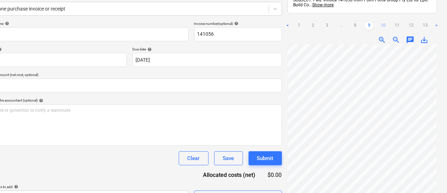
scroll to position [87, 33]
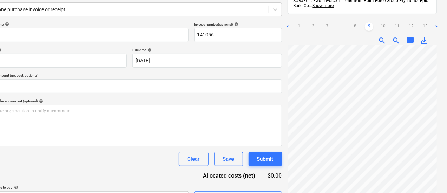
click at [357, 31] on div "< 1 2 3 ... 8 9 10 11 12 13 >" at bounding box center [362, 27] width 138 height 20
click at [379, 24] on link "10" at bounding box center [383, 26] width 8 height 8
click at [369, 19] on div "< 1 2 3 ... 9 10 11 12 13 >" at bounding box center [362, 27] width 138 height 20
click at [386, 23] on link "11" at bounding box center [390, 26] width 8 height 8
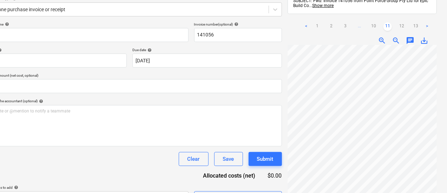
scroll to position [0, 0]
click at [397, 27] on link "12" at bounding box center [401, 26] width 8 height 8
click at [397, 29] on link "13" at bounding box center [401, 33] width 8 height 8
click at [408, 29] on link ">" at bounding box center [412, 33] width 8 height 8
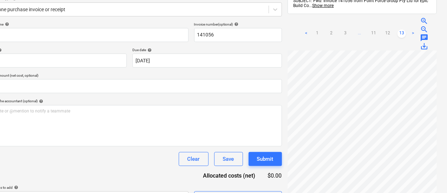
click at [302, 29] on link "<" at bounding box center [306, 33] width 8 height 8
click at [313, 27] on link "1" at bounding box center [317, 26] width 8 height 8
click at [302, 29] on link "<" at bounding box center [306, 33] width 8 height 8
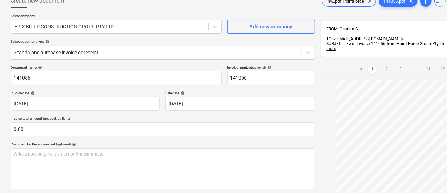
scroll to position [44, 0]
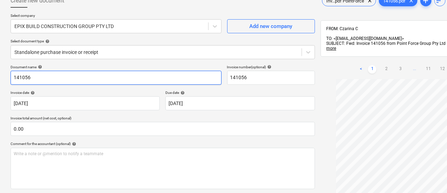
click at [96, 78] on input "141056" at bounding box center [116, 78] width 211 height 14
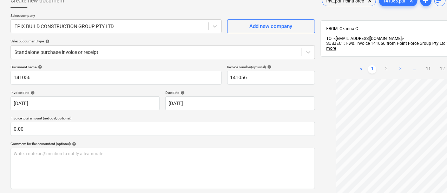
click at [396, 65] on link "3" at bounding box center [400, 69] width 8 height 8
click at [431, 72] on link "11" at bounding box center [435, 76] width 8 height 8
click at [361, 72] on link "1" at bounding box center [365, 76] width 8 height 8
click at [382, 65] on link "2" at bounding box center [386, 69] width 8 height 8
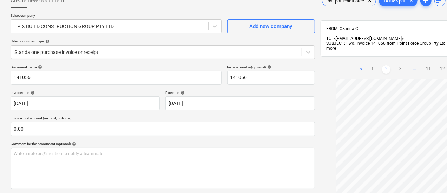
click at [356, 65] on ul "< 1 2 3 ... 11 12 13 >" at bounding box center [413, 69] width 115 height 8
click at [396, 65] on link "3" at bounding box center [400, 69] width 8 height 8
click at [403, 72] on link "4" at bounding box center [407, 76] width 8 height 8
click at [410, 72] on link "5" at bounding box center [414, 76] width 8 height 8
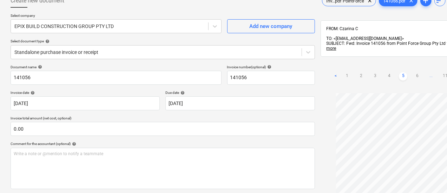
click at [387, 72] on ul "< 1 2 3 4 5 6 ... 11 12 13 >" at bounding box center [409, 76] width 157 height 8
click at [413, 72] on link "6" at bounding box center [417, 76] width 8 height 8
click at [427, 65] on link "7" at bounding box center [431, 69] width 8 height 8
click at [427, 65] on link "8" at bounding box center [431, 69] width 8 height 8
click at [427, 65] on link "9" at bounding box center [431, 69] width 8 height 8
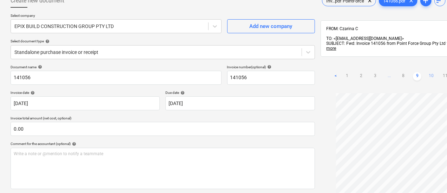
click at [427, 72] on link "10" at bounding box center [431, 76] width 8 height 8
click at [394, 72] on ul "< 1 2 3 ... 9 10 11 12 13 >" at bounding box center [413, 76] width 143 height 8
click at [401, 71] on div "< 1 2 3 ... 9 10 11 12 13 >" at bounding box center [413, 77] width 143 height 20
click at [438, 72] on link "11" at bounding box center [442, 76] width 8 height 8
click at [445, 72] on link "12" at bounding box center [449, 76] width 8 height 8
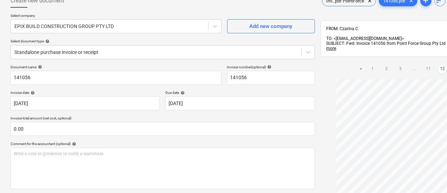
click at [438, 65] on link "12" at bounding box center [442, 69] width 8 height 8
click at [424, 65] on link "11" at bounding box center [428, 69] width 8 height 8
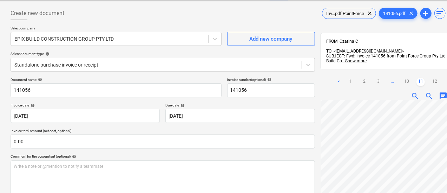
scroll to position [20, 0]
click at [402, 80] on link "10" at bounding box center [406, 82] width 8 height 8
click at [418, 80] on link "11" at bounding box center [422, 82] width 8 height 8
click at [430, 78] on link "12" at bounding box center [434, 82] width 8 height 8
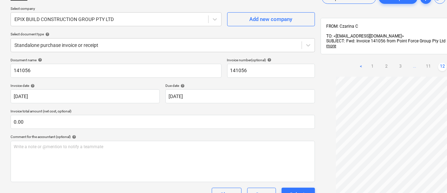
scroll to position [105, 0]
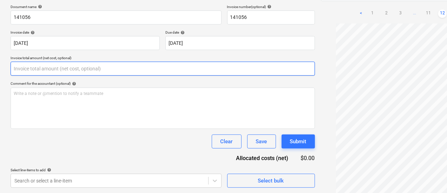
click at [89, 73] on input "text" at bounding box center [163, 69] width 304 height 14
paste input "6,412.18"
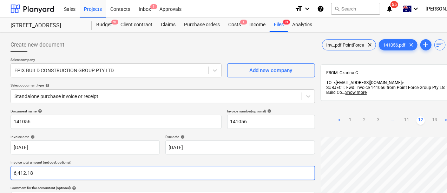
scroll to position [37, 0]
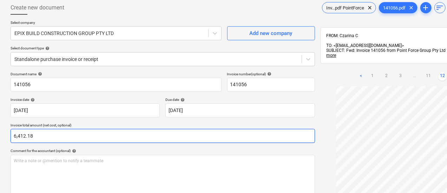
click at [44, 141] on input "6,412.18" at bounding box center [163, 136] width 304 height 14
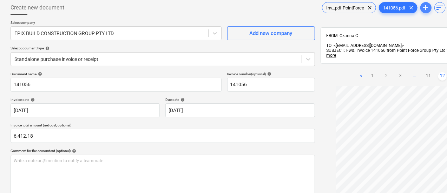
click at [421, 9] on span "add" at bounding box center [425, 8] width 8 height 8
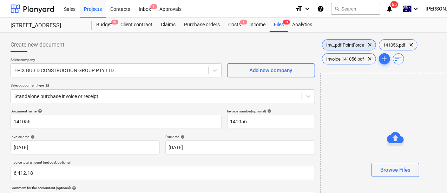
click at [322, 47] on span "Inv...pdf PointForce" at bounding box center [345, 44] width 46 height 5
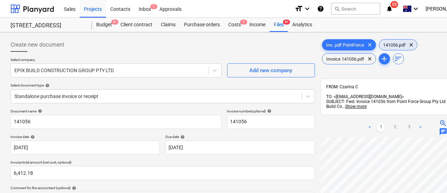
click at [379, 48] on div "141056.pdf clear" at bounding box center [398, 44] width 39 height 11
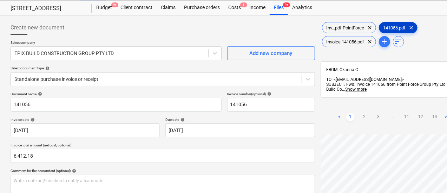
scroll to position [18, 0]
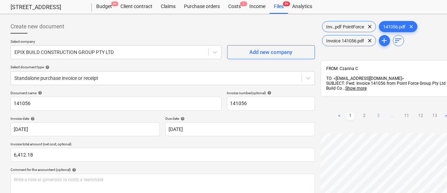
click at [374, 112] on link "3" at bounding box center [378, 116] width 8 height 8
click at [416, 105] on link "11" at bounding box center [420, 109] width 8 height 8
click at [430, 105] on link "12" at bounding box center [434, 109] width 8 height 8
click at [420, 107] on div "< 1 2 3 ... 11 12 13 >" at bounding box center [392, 117] width 115 height 20
click at [322, 27] on span "Inv...pdf PointForce" at bounding box center [345, 26] width 46 height 5
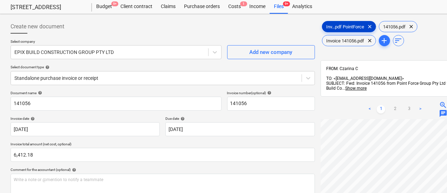
scroll to position [49, 0]
click at [379, 24] on span "141056.pdf" at bounding box center [394, 26] width 31 height 5
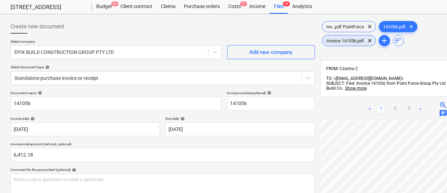
click at [368, 38] on span "Invoice 141056.pdf" at bounding box center [345, 40] width 46 height 5
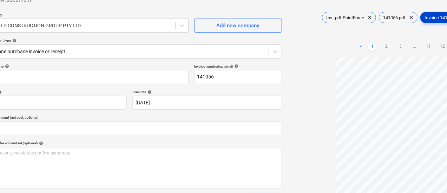
scroll to position [36, 0]
click at [379, 17] on span "141056.pdf" at bounding box center [394, 17] width 31 height 5
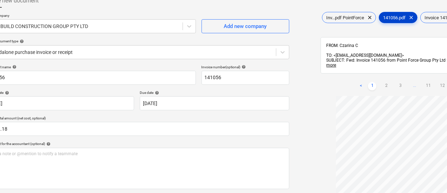
scroll to position [44, 33]
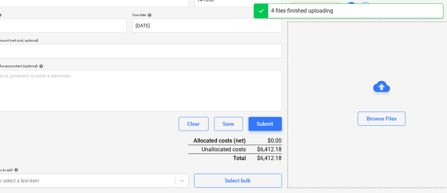
scroll to position [0, 33]
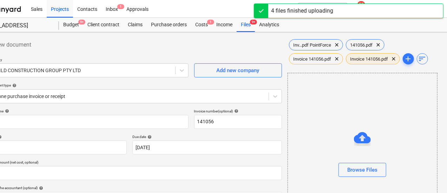
click at [346, 59] on span "Invoice 141056.pdf" at bounding box center [369, 58] width 46 height 5
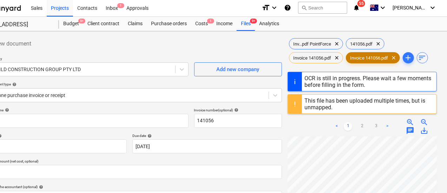
scroll to position [1, 33]
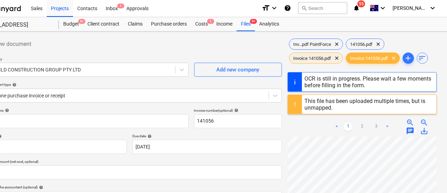
click at [335, 56] on span "Invoice 141056.pdf" at bounding box center [312, 58] width 46 height 5
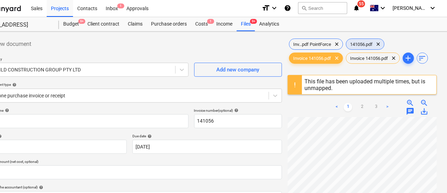
click at [346, 46] on span "141056.pdf" at bounding box center [361, 44] width 31 height 5
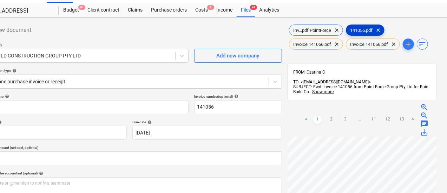
scroll to position [14, 33]
click at [374, 31] on span "clear" at bounding box center [378, 30] width 8 height 8
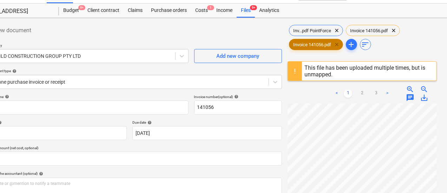
click at [341, 40] on span "clear" at bounding box center [337, 44] width 8 height 8
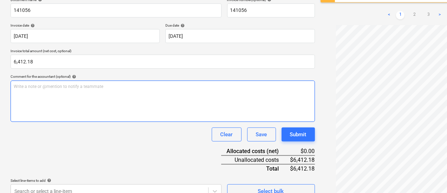
scroll to position [122, 0]
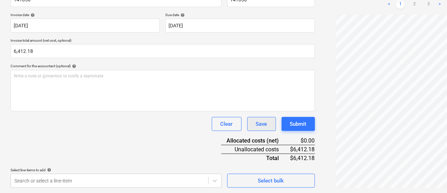
click at [256, 126] on div "Save" at bounding box center [261, 124] width 11 height 9
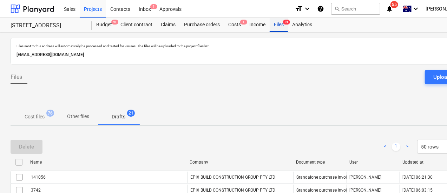
click at [279, 27] on div "Files 9+" at bounding box center [278, 25] width 18 height 14
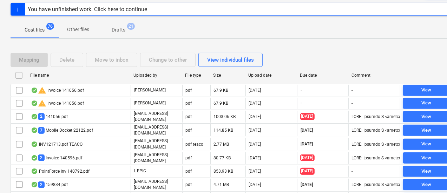
scroll to position [91, 0]
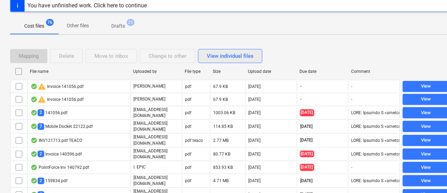
click at [208, 59] on div "View individual files" at bounding box center [230, 56] width 47 height 9
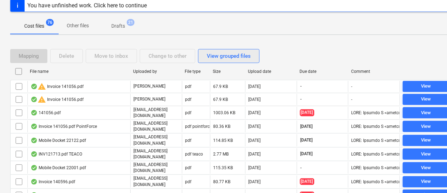
click at [215, 55] on div "View grouped files" at bounding box center [229, 56] width 44 height 9
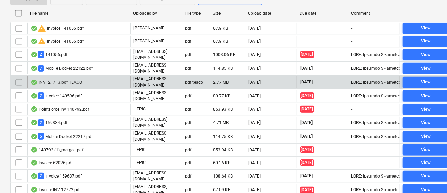
scroll to position [149, 0]
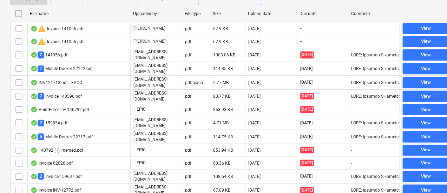
click at [302, 12] on div at bounding box center [296, 13] width 13 height 11
click at [307, 17] on div "Due date" at bounding box center [322, 13] width 52 height 11
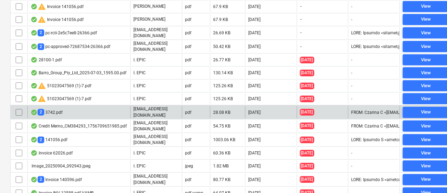
scroll to position [178, 0]
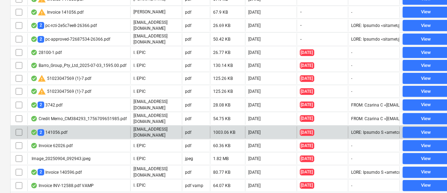
click at [123, 127] on div "2 141056.pdf" at bounding box center [78, 133] width 103 height 12
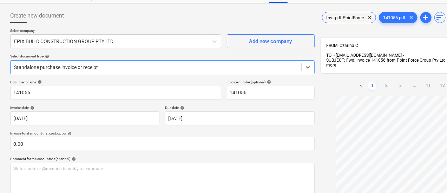
scroll to position [27, 0]
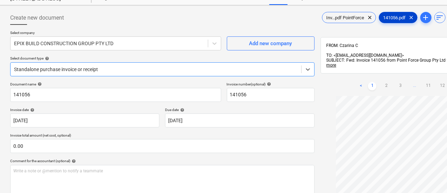
click at [379, 18] on span "141056.pdf" at bounding box center [394, 17] width 31 height 5
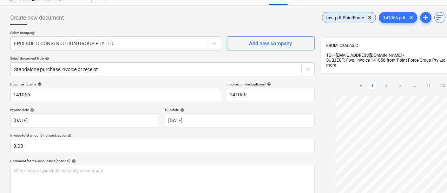
click at [322, 17] on span "Inv...pdf PointForce" at bounding box center [345, 17] width 46 height 5
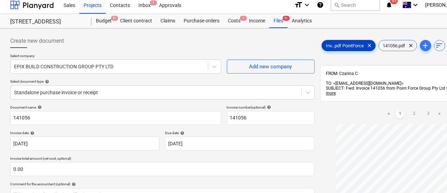
scroll to position [0, 0]
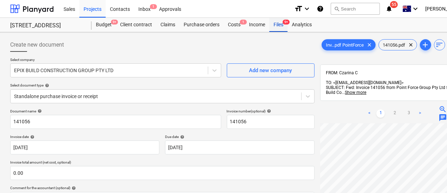
click at [277, 27] on div "Files 9+" at bounding box center [278, 25] width 18 height 14
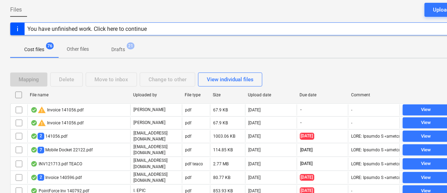
scroll to position [68, 0]
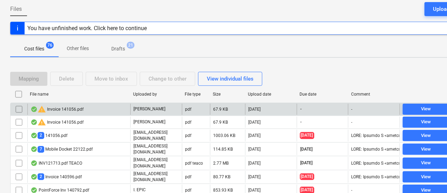
click at [20, 108] on input "checkbox" at bounding box center [18, 109] width 11 height 11
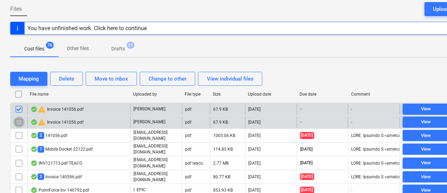
click at [17, 122] on input "checkbox" at bounding box center [18, 122] width 11 height 11
click at [69, 75] on div "Delete" at bounding box center [66, 78] width 15 height 9
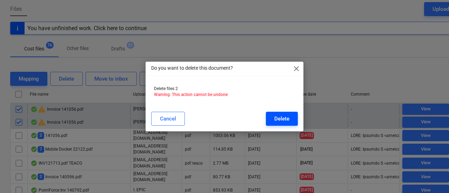
click at [274, 119] on div "Delete" at bounding box center [281, 118] width 15 height 9
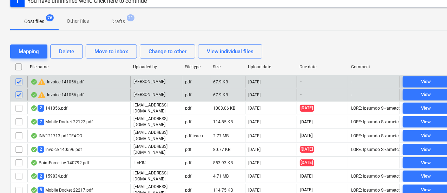
scroll to position [100, 0]
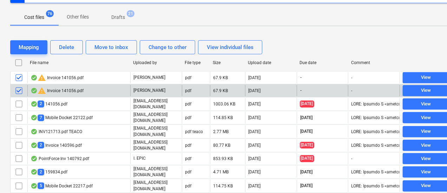
click at [321, 61] on div "Due date" at bounding box center [322, 62] width 46 height 5
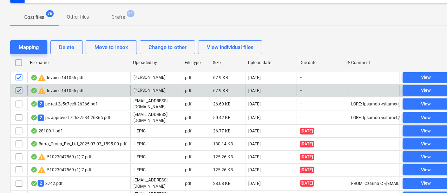
click at [321, 61] on div "Due date" at bounding box center [322, 62] width 46 height 5
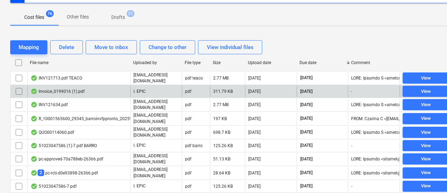
click at [321, 61] on div "Due date" at bounding box center [322, 62] width 46 height 5
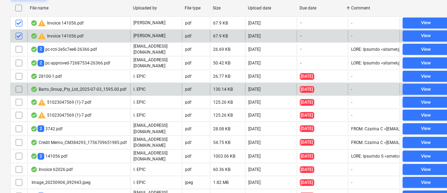
scroll to position [184, 0]
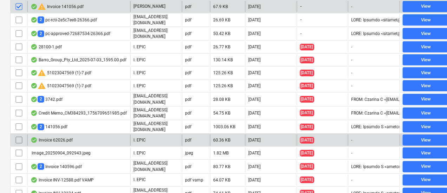
click at [126, 135] on div "Invoice 62026.pdf" at bounding box center [78, 140] width 103 height 11
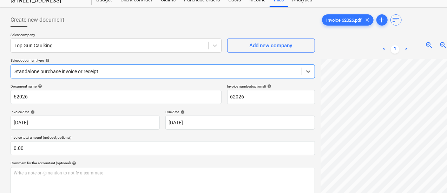
scroll to position [18, 0]
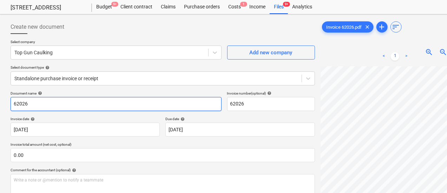
click at [63, 102] on input "62026" at bounding box center [116, 104] width 211 height 14
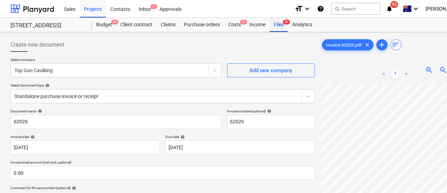
click at [278, 27] on div "Files 9+" at bounding box center [278, 25] width 18 height 14
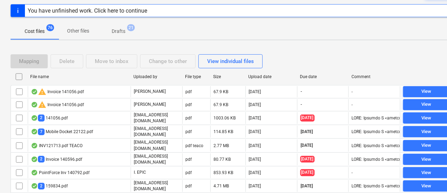
scroll to position [88, 0]
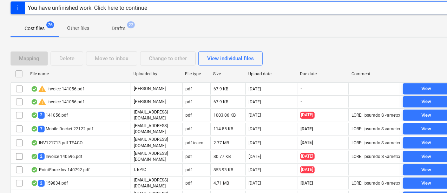
click at [312, 76] on div "Due date" at bounding box center [323, 73] width 52 height 11
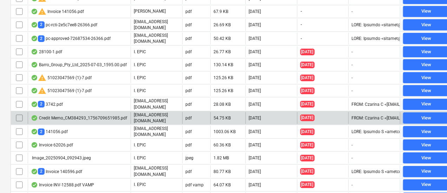
scroll to position [189, 0]
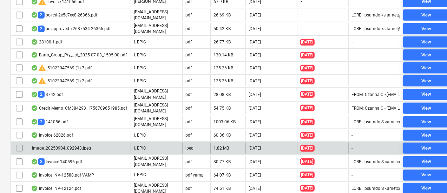
click at [107, 143] on div "Image_20250904_092943.jpeg" at bounding box center [79, 148] width 103 height 11
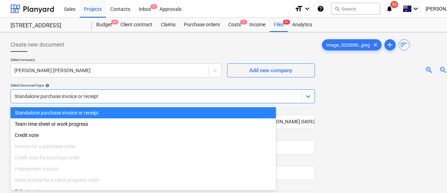
click at [133, 96] on div "Select company Jacob Oscar Saltalamacchia Add new company Select document type …" at bounding box center [163, 84] width 304 height 52
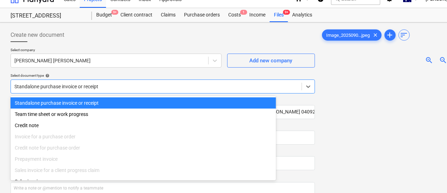
click at [117, 105] on div "Standalone purchase invoice or receipt" at bounding box center [143, 103] width 265 height 11
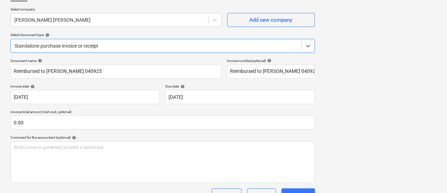
scroll to position [105, 0]
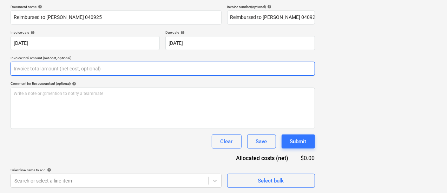
click at [158, 68] on input "text" at bounding box center [163, 69] width 304 height 14
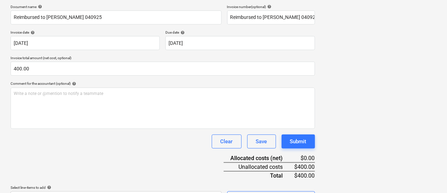
click at [153, 56] on p "Invoice total amount (net cost, optional)" at bounding box center [163, 59] width 304 height 6
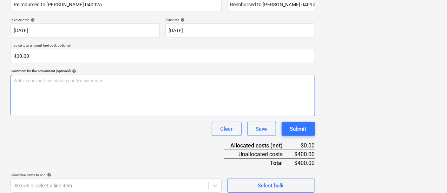
scroll to position [122, 0]
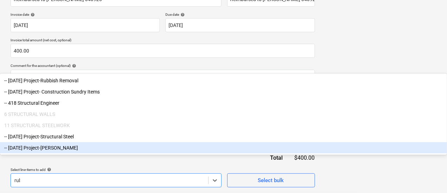
scroll to position [145, 0]
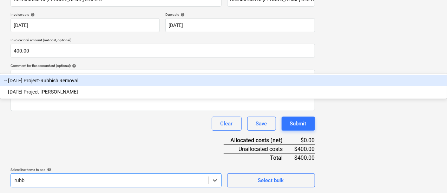
click at [93, 86] on div "-- 3-01-14 Project-Rubbish Removal" at bounding box center [223, 80] width 447 height 11
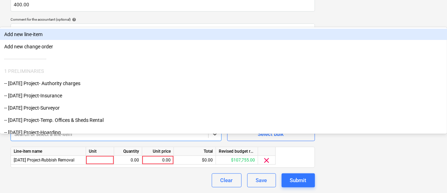
scroll to position [222, 0]
click at [270, 106] on div "Document name help Reimbursed to Jacob 040925 Invoice number (optional) help Re…" at bounding box center [163, 63] width 304 height 247
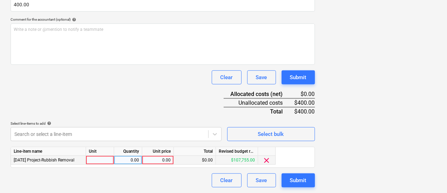
scroll to position [168, 0]
click at [266, 161] on span "clear" at bounding box center [266, 161] width 8 height 8
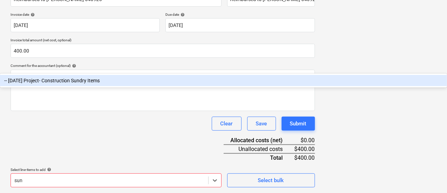
scroll to position [134, 0]
click at [110, 86] on div "-- 3-01-39 Project- Construction Sundry Items" at bounding box center [223, 80] width 447 height 11
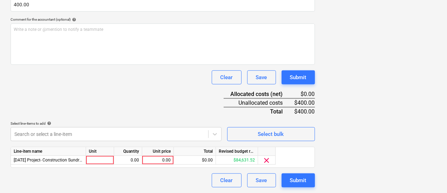
scroll to position [168, 0]
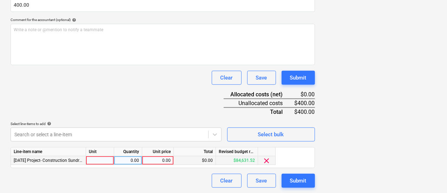
click at [162, 158] on div "0.00" at bounding box center [158, 160] width 26 height 9
click at [140, 111] on div "Document name help Reimbursed to Jacob 040925 Invoice number (optional) help Re…" at bounding box center [163, 64] width 304 height 247
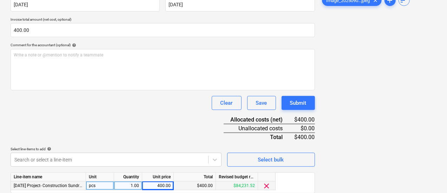
scroll to position [144, 0]
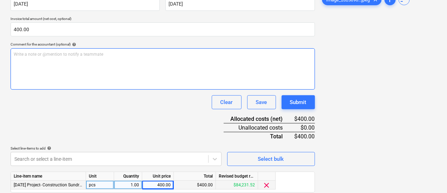
click at [79, 51] on div "Write a note or @mention to notify a teammate ﻿" at bounding box center [163, 68] width 304 height 41
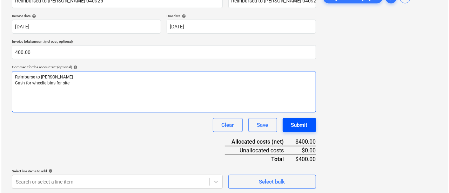
scroll to position [168, 0]
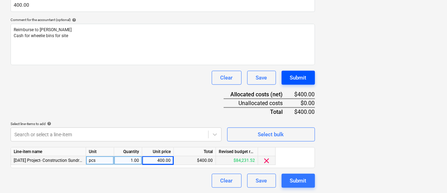
click at [281, 82] on button "Submit" at bounding box center [297, 78] width 33 height 14
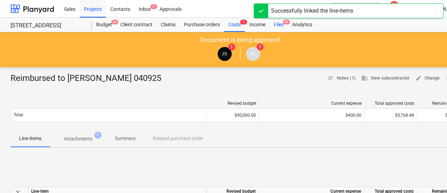
click at [276, 27] on div "Files 9+" at bounding box center [278, 25] width 18 height 14
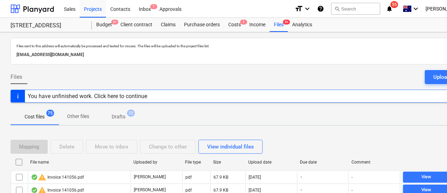
scroll to position [31, 0]
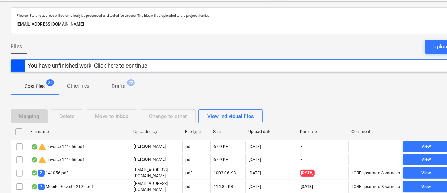
click at [312, 132] on div "Due date" at bounding box center [323, 131] width 46 height 5
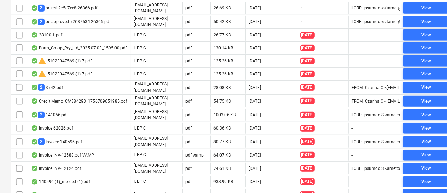
scroll to position [197, 0]
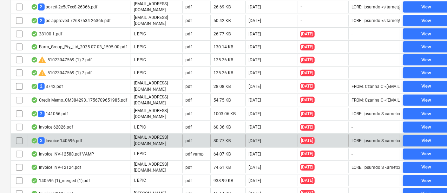
click at [118, 135] on div "2 Invoice 140596.pdf" at bounding box center [79, 141] width 103 height 12
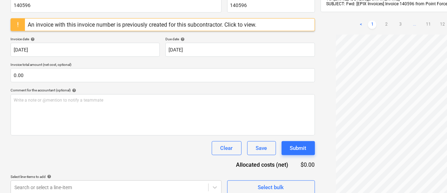
scroll to position [0, 0]
click at [382, 21] on link "2" at bounding box center [386, 25] width 8 height 8
click at [368, 21] on link "1" at bounding box center [372, 25] width 8 height 8
click at [267, 24] on div "An invoice with this invoice number is previously created for this subcontracto…" at bounding box center [163, 24] width 304 height 13
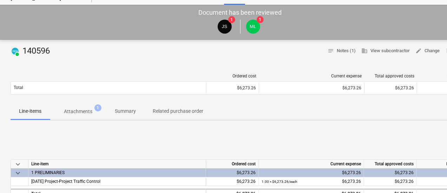
scroll to position [1, 0]
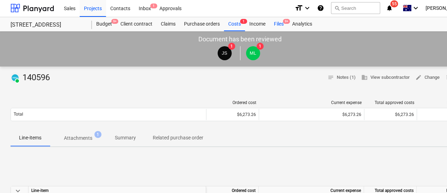
click at [275, 27] on div "Files 9+" at bounding box center [278, 24] width 18 height 14
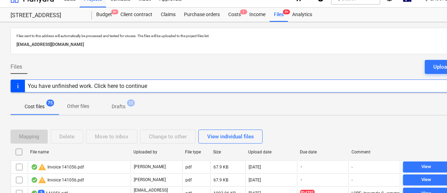
scroll to position [5, 0]
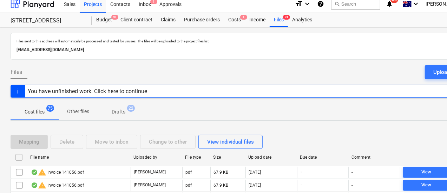
click at [300, 152] on div at bounding box center [296, 157] width 13 height 11
click at [304, 155] on div "Due date" at bounding box center [323, 157] width 46 height 5
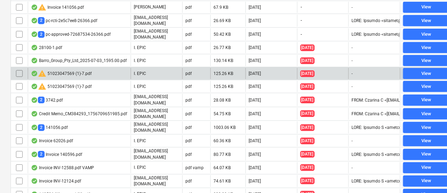
scroll to position [204, 0]
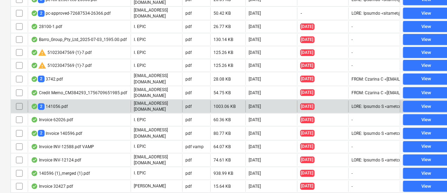
click at [106, 101] on div "2 141056.pdf" at bounding box center [79, 107] width 103 height 12
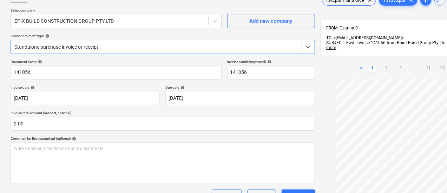
scroll to position [48, 0]
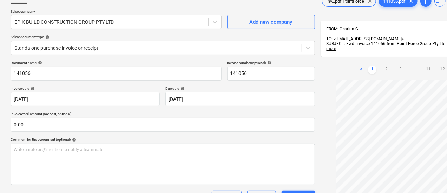
click at [72, 56] on div "Select company EPIX BUILD CONSTRUCTION GROUP PTY LTD Add new company Select doc…" at bounding box center [163, 35] width 304 height 52
click at [71, 55] on div "Select company EPIX BUILD CONSTRUCTION GROUP PTY LTD Add new company Select doc…" at bounding box center [163, 35] width 304 height 52
click at [70, 49] on div at bounding box center [155, 48] width 283 height 7
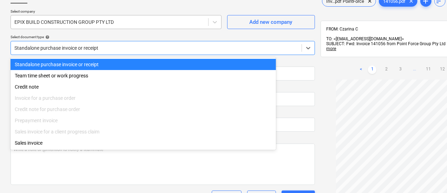
click at [94, 19] on div at bounding box center [109, 22] width 190 height 7
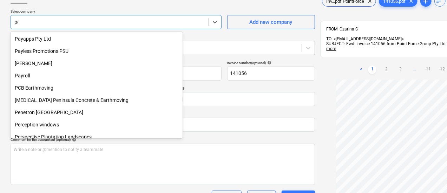
scroll to position [288, 0]
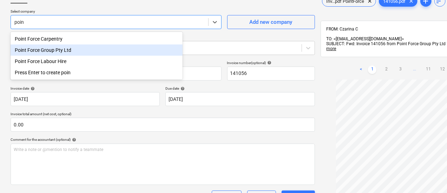
click at [72, 53] on div "Point Force Group Pty Ltd" at bounding box center [97, 50] width 172 height 11
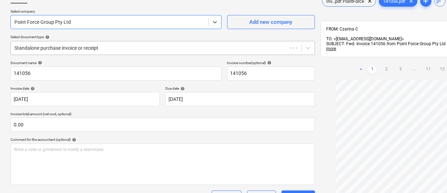
click at [72, 51] on div "Standalone purchase invoice or receipt" at bounding box center [149, 48] width 276 height 10
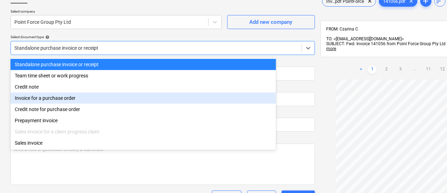
click at [74, 96] on div "Invoice for a purchase order" at bounding box center [143, 98] width 265 height 11
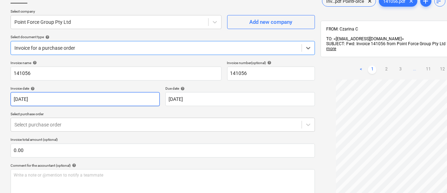
scroll to position [63, 0]
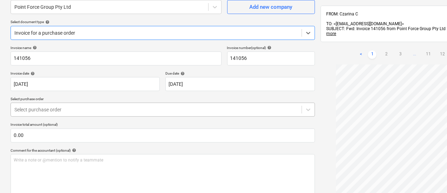
click at [72, 109] on div at bounding box center [155, 109] width 283 height 7
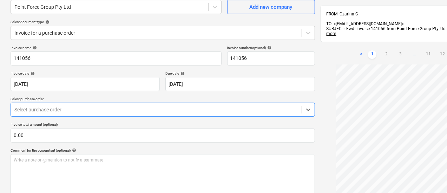
click at [57, 105] on div "Select purchase order" at bounding box center [156, 110] width 290 height 10
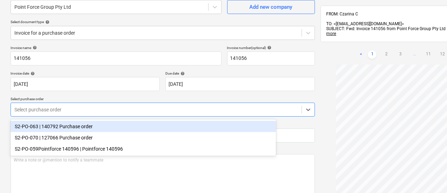
click at [58, 103] on div "Select purchase order" at bounding box center [163, 110] width 304 height 14
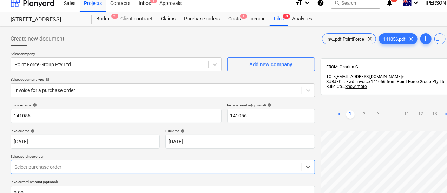
scroll to position [0, 0]
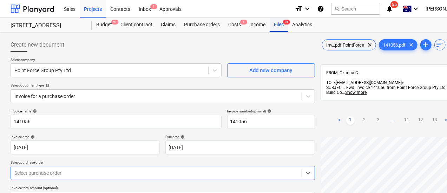
click at [282, 24] on div "Files 9+" at bounding box center [278, 25] width 18 height 14
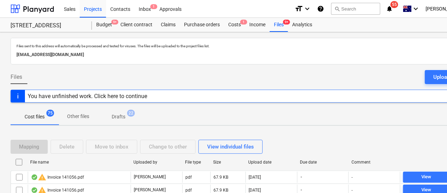
scroll to position [104, 0]
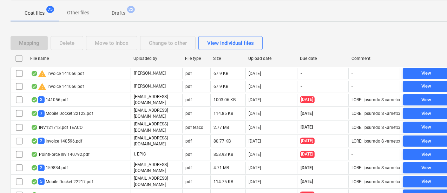
click at [317, 62] on div "Due date" at bounding box center [323, 58] width 52 height 11
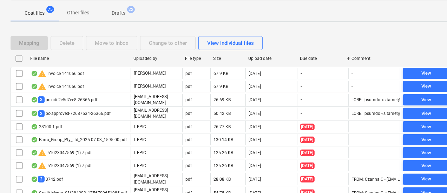
click at [314, 56] on div "Due date" at bounding box center [323, 58] width 46 height 5
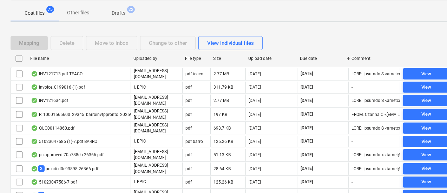
click at [314, 56] on div "Due date" at bounding box center [323, 58] width 46 height 5
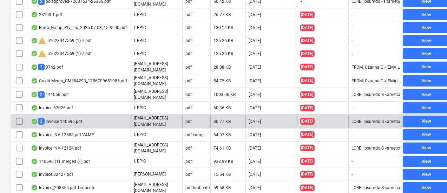
scroll to position [216, 0]
click at [86, 116] on div "2 Invoice 140596.pdf" at bounding box center [79, 121] width 103 height 12
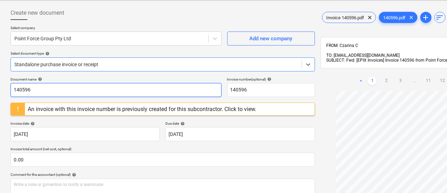
scroll to position [30, 0]
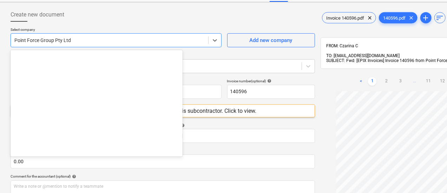
click at [102, 33] on div "Point Force Group Pty Ltd" at bounding box center [116, 40] width 211 height 14
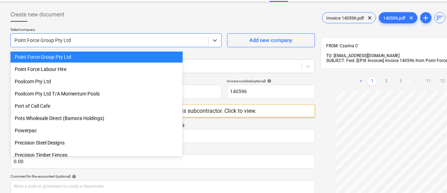
click at [102, 34] on div "Point Force Group Pty Ltd" at bounding box center [116, 40] width 211 height 14
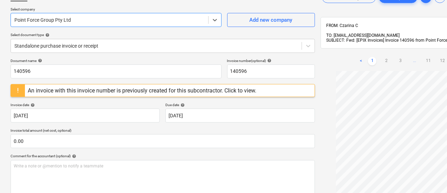
scroll to position [50, 0]
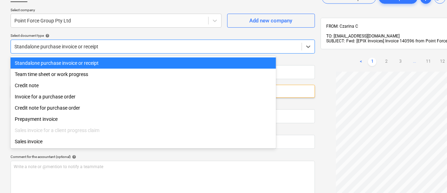
click at [139, 49] on div at bounding box center [155, 46] width 283 height 7
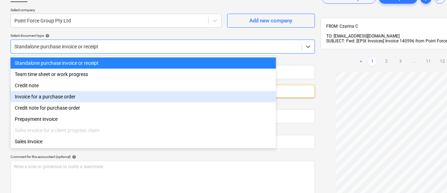
click at [105, 97] on div "Invoice for a purchase order" at bounding box center [143, 96] width 265 height 11
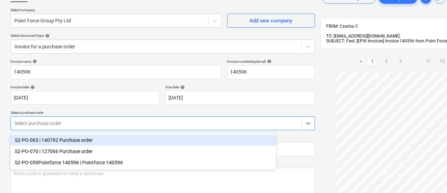
click at [71, 127] on div "Select purchase order" at bounding box center [156, 124] width 290 height 10
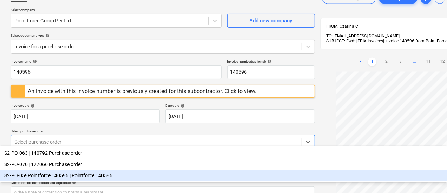
click at [67, 181] on div "S2-PO-059Pointforce 140596 | Pointforce 140596" at bounding box center [223, 175] width 447 height 11
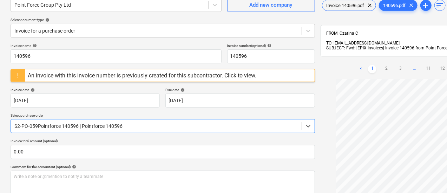
scroll to position [65, 0]
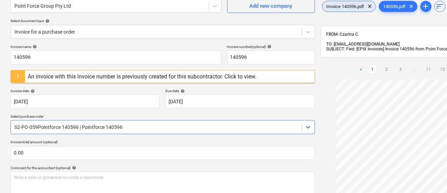
click at [322, 11] on div "Invoice 140596.pdf clear" at bounding box center [349, 6] width 54 height 11
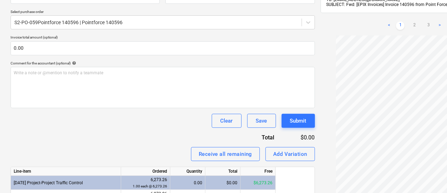
scroll to position [170, 0]
click at [410, 24] on link "2" at bounding box center [414, 25] width 8 height 8
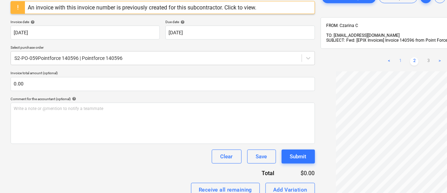
scroll to position [130, 0]
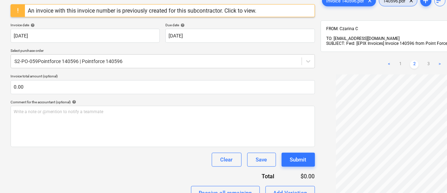
click at [379, 5] on div "140596.pdf clear" at bounding box center [398, 0] width 39 height 11
click at [424, 61] on link "3" at bounding box center [428, 64] width 8 height 8
click at [361, 68] on link "1" at bounding box center [365, 71] width 8 height 8
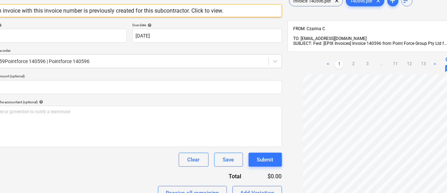
scroll to position [13, 0]
click at [349, 60] on link "2" at bounding box center [353, 64] width 8 height 8
click at [363, 61] on link "3" at bounding box center [367, 64] width 8 height 8
click at [370, 67] on link "4" at bounding box center [374, 71] width 8 height 8
click at [377, 68] on link "5" at bounding box center [381, 71] width 8 height 8
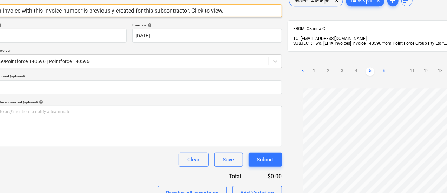
click at [380, 67] on link "6" at bounding box center [384, 71] width 8 height 8
click at [394, 63] on link "7" at bounding box center [398, 64] width 8 height 8
click at [394, 63] on link "8" at bounding box center [398, 64] width 8 height 8
click at [394, 61] on link "9" at bounding box center [398, 64] width 8 height 8
click at [394, 67] on link "10" at bounding box center [398, 71] width 8 height 8
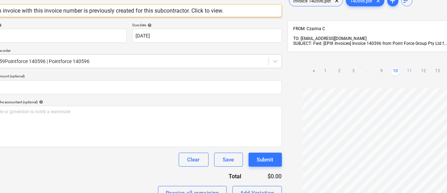
click at [405, 67] on link "11" at bounding box center [409, 71] width 8 height 8
click at [412, 67] on link "12" at bounding box center [416, 71] width 8 height 8
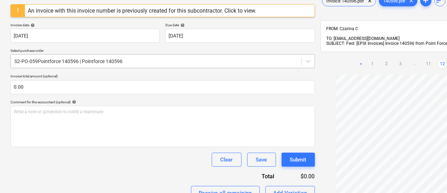
click at [76, 63] on div at bounding box center [155, 61] width 283 height 7
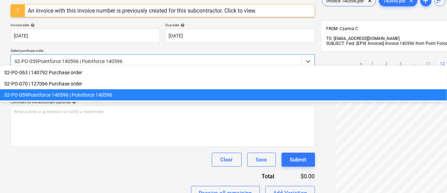
click at [78, 101] on div "S2-PO-059Pointforce 140596 | Pointforce 140596" at bounding box center [223, 94] width 447 height 11
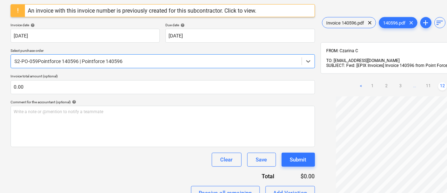
scroll to position [208, 0]
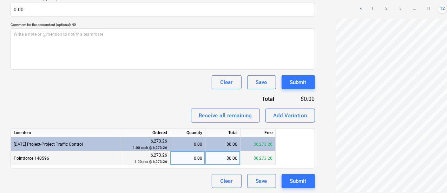
click at [185, 153] on div "0.00" at bounding box center [187, 159] width 29 height 14
click at [132, 103] on div "Invoice name help 140596 Invoice number (optional) help 140596 An invoice with …" at bounding box center [163, 44] width 304 height 287
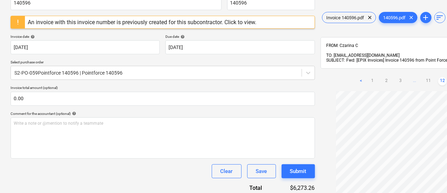
scroll to position [26, 0]
click at [322, 18] on span "Invoice 140596.pdf" at bounding box center [345, 17] width 46 height 5
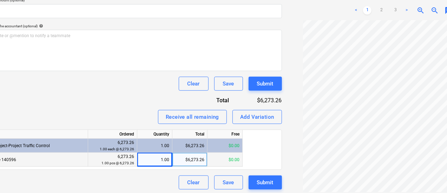
scroll to position [208, 33]
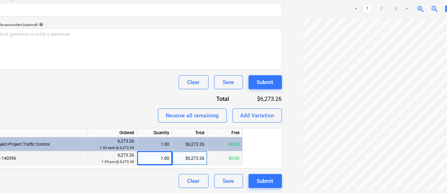
click at [377, 6] on link "2" at bounding box center [381, 9] width 8 height 8
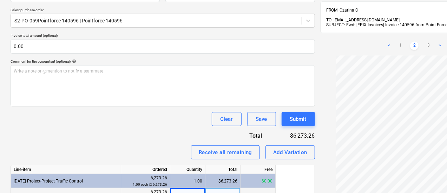
scroll to position [171, 0]
click at [273, 134] on div "$6,273.26" at bounding box center [293, 136] width 41 height 8
copy div "6,273.26"
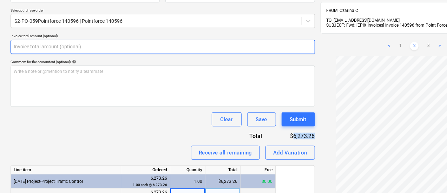
click at [180, 47] on input "text" at bounding box center [163, 47] width 304 height 14
paste input "6,273.26"
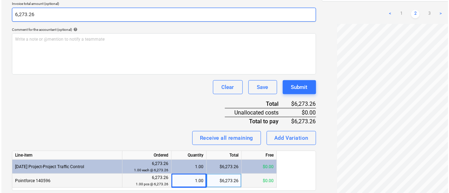
scroll to position [226, 0]
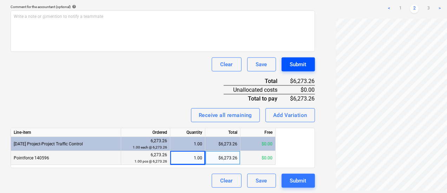
click at [290, 63] on div "Submit" at bounding box center [298, 64] width 16 height 9
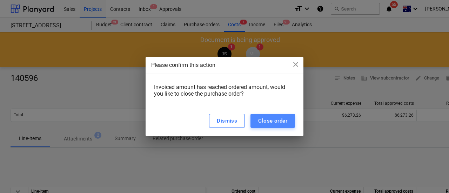
click at [271, 117] on div "Close order" at bounding box center [272, 120] width 29 height 9
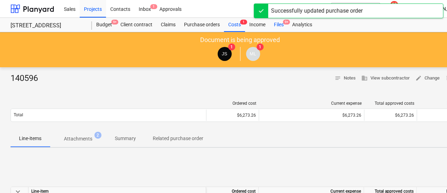
click at [278, 29] on div "Files 9+" at bounding box center [278, 25] width 18 height 14
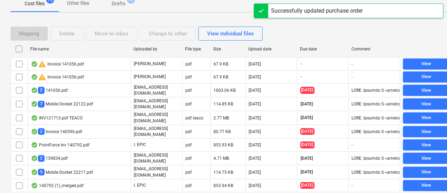
scroll to position [113, 0]
click at [305, 49] on div "Due date" at bounding box center [323, 49] width 46 height 5
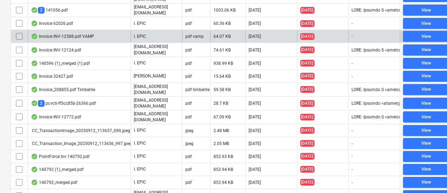
scroll to position [300, 0]
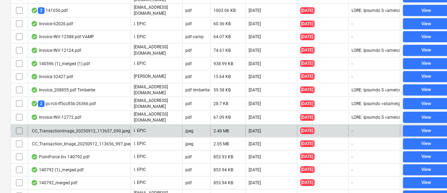
click at [106, 129] on div "CC_TransactionImage_20250912_113657_090.jpeg" at bounding box center [80, 131] width 99 height 5
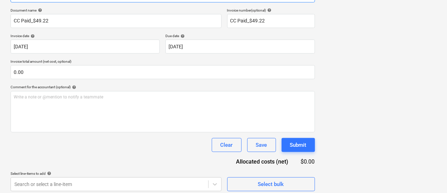
scroll to position [78, 0]
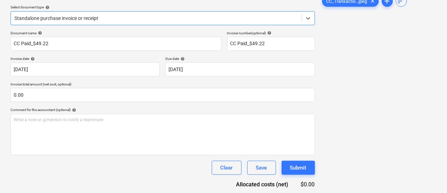
click at [449, 30] on span "zoom_in" at bounding box center [453, 30] width 8 height 8
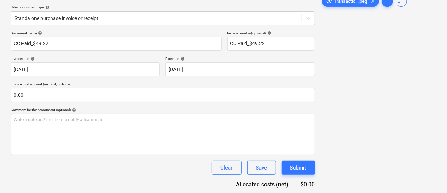
click at [449, 30] on span "zoom_in" at bounding box center [453, 30] width 8 height 8
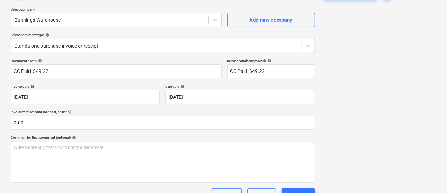
scroll to position [55, 0]
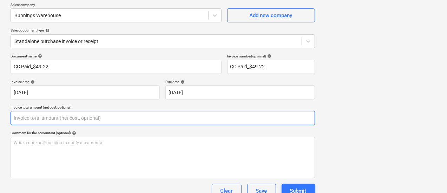
click at [83, 115] on input "text" at bounding box center [163, 118] width 304 height 14
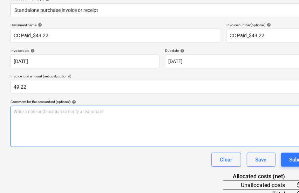
click at [73, 121] on div "Write a note or @mention to notify a teammate ﻿" at bounding box center [163, 126] width 304 height 41
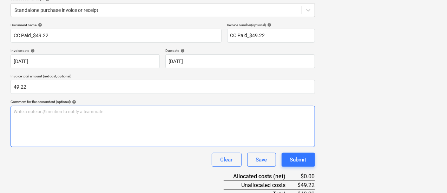
click at [147, 145] on div "Write a note or @mention to notify a teammate ﻿" at bounding box center [163, 126] width 304 height 41
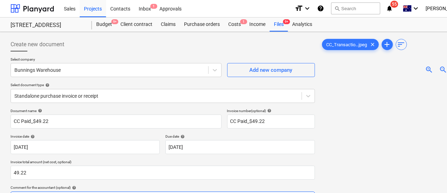
scroll to position [0, 0]
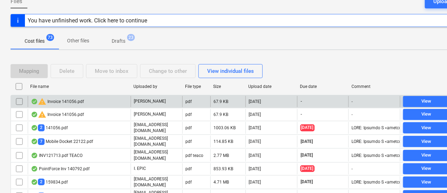
scroll to position [78, 0]
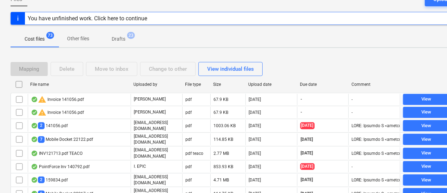
click at [316, 79] on div "Due date" at bounding box center [323, 84] width 52 height 11
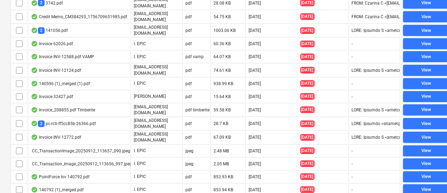
scroll to position [323, 0]
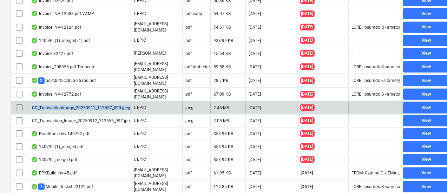
copy div "CC_TransactionImage_20250912_113657_090.jpeg"
drag, startPoint x: 32, startPoint y: 97, endPoint x: 130, endPoint y: 100, distance: 98.3
click at [130, 102] on div "CC_TransactionImage_20250912_113657_090.jpeg" at bounding box center [79, 107] width 103 height 11
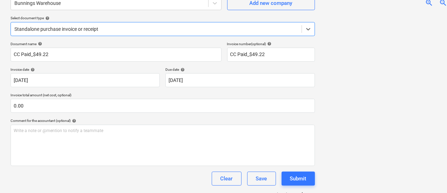
scroll to position [75, 0]
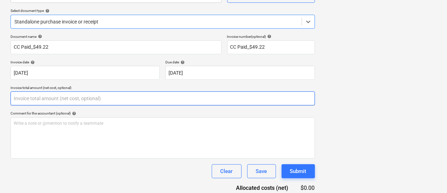
click at [121, 93] on input "text" at bounding box center [163, 99] width 304 height 14
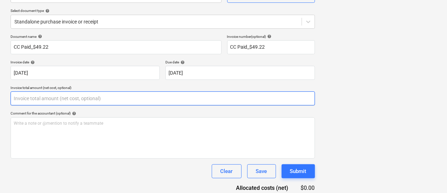
click at [121, 93] on input "text" at bounding box center [163, 99] width 304 height 14
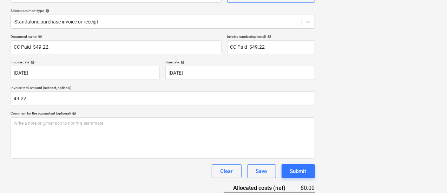
click at [141, 87] on p "Invoice total amount (net cost, optional)" at bounding box center [163, 89] width 304 height 6
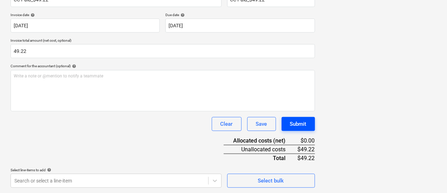
click at [290, 124] on div "Submit" at bounding box center [298, 124] width 16 height 9
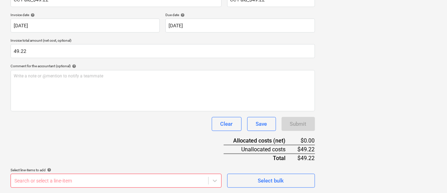
click at [138, 172] on p "Select line-items to add help" at bounding box center [116, 171] width 211 height 6
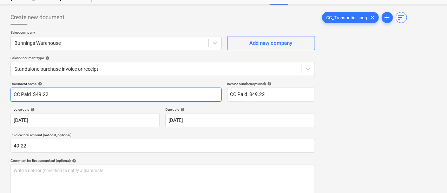
scroll to position [31, 0]
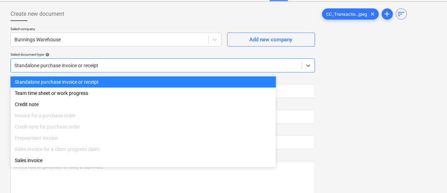
click at [100, 62] on div at bounding box center [155, 65] width 283 height 7
click at [106, 56] on div "Select document type help" at bounding box center [163, 54] width 304 height 5
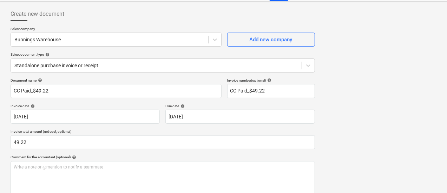
scroll to position [122, 0]
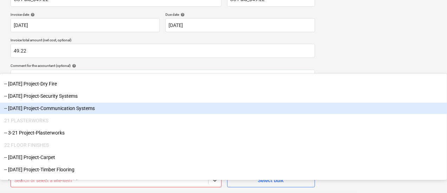
scroll to position [0, 0]
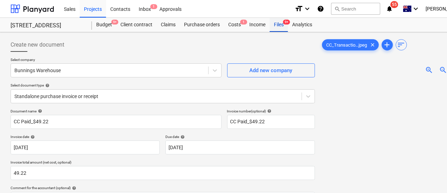
click at [285, 28] on div "Files 9+" at bounding box center [278, 25] width 18 height 14
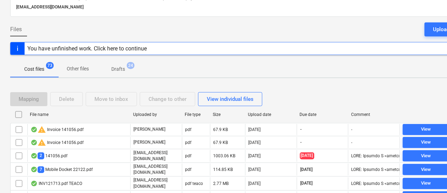
scroll to position [35, 0]
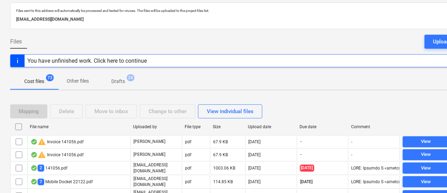
click at [309, 125] on div "Due date" at bounding box center [322, 127] width 46 height 5
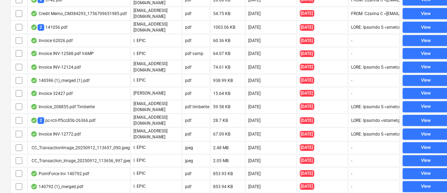
scroll to position [284, 0]
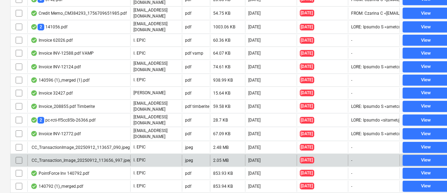
click at [118, 158] on div "CC_Transaction_Image_20250912_113656_997.jpeg" at bounding box center [81, 160] width 101 height 5
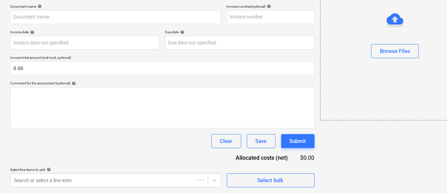
scroll to position [0, 0]
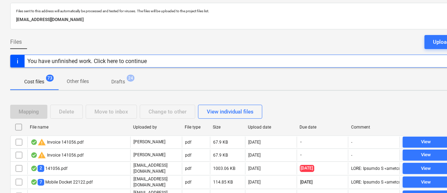
scroll to position [27, 0]
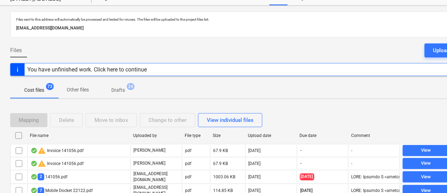
click at [307, 132] on div "Due date" at bounding box center [322, 135] width 52 height 11
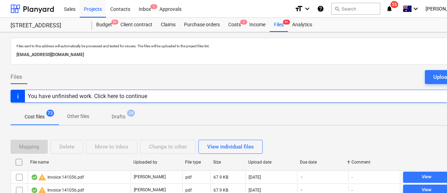
scroll to position [292, 0]
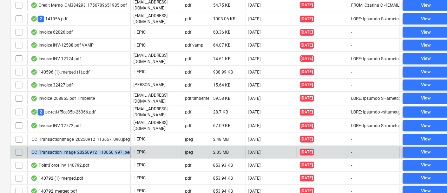
drag, startPoint x: 30, startPoint y: 140, endPoint x: 130, endPoint y: 142, distance: 99.6
click at [130, 147] on div "CC_Transaction_Image_20250912_113656_997.jpeg" at bounding box center [78, 152] width 103 height 11
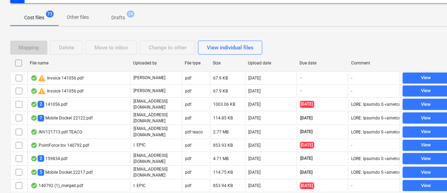
scroll to position [100, 0]
click at [311, 58] on div "Due date" at bounding box center [322, 62] width 52 height 11
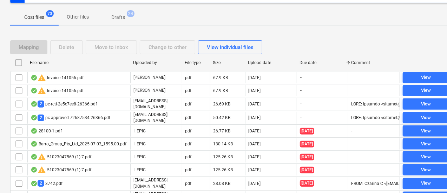
checkbox input "false"
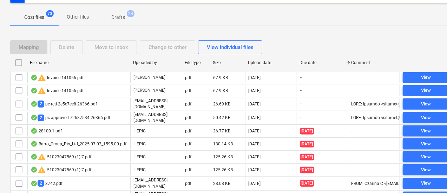
checkbox input "false"
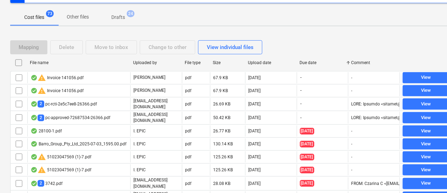
checkbox input "false"
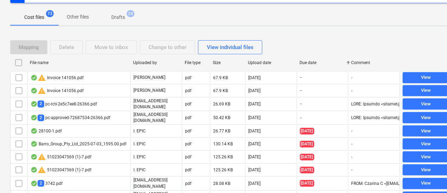
checkbox input "false"
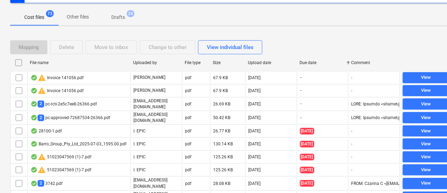
checkbox input "false"
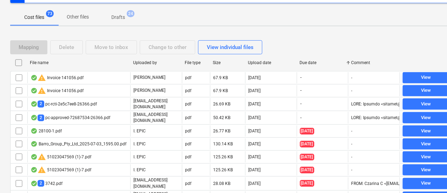
checkbox input "false"
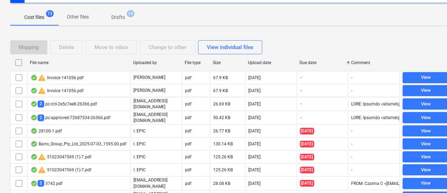
checkbox input "false"
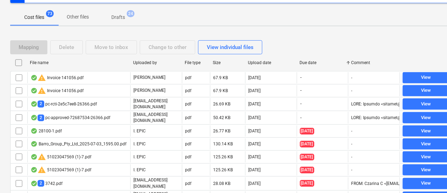
checkbox input "false"
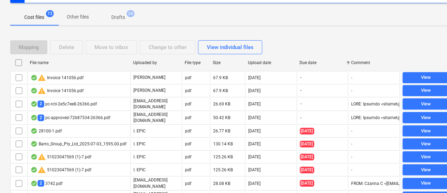
checkbox input "false"
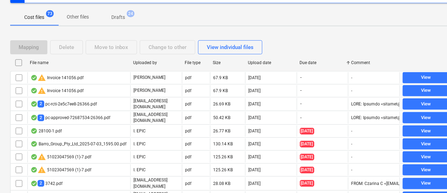
checkbox input "false"
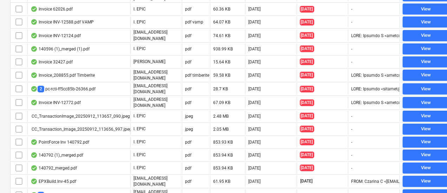
scroll to position [332, 0]
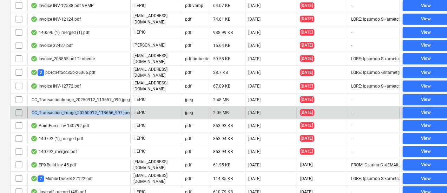
copy div "CC_Transaction_Image_20250912_113656_997.jpe"
copy div "CC_Transaction_Image_20250912_113656_997.jpeg"
drag, startPoint x: 32, startPoint y: 102, endPoint x: 129, endPoint y: 104, distance: 97.2
click at [129, 107] on div "CC_Transaction_Image_20250912_113656_997.jpeg" at bounding box center [78, 112] width 103 height 11
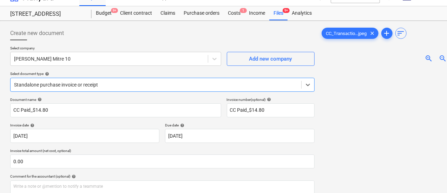
scroll to position [0, 0]
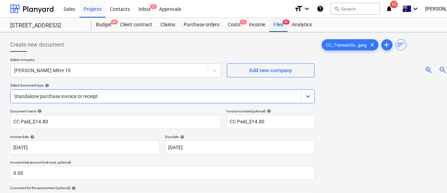
click at [274, 26] on div "Files 9+" at bounding box center [278, 25] width 18 height 14
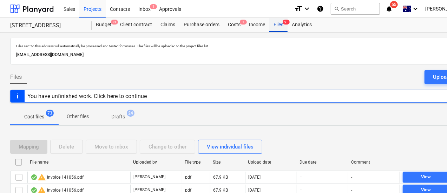
scroll to position [113, 0]
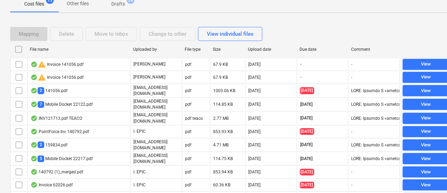
click at [310, 42] on div "Mapping Delete Move to inbox Change to other View individual files" at bounding box center [239, 34] width 459 height 20
click at [313, 47] on div "Due date" at bounding box center [322, 49] width 46 height 5
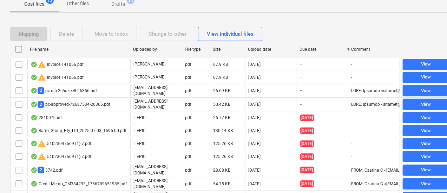
click at [313, 47] on div "Due date" at bounding box center [322, 49] width 46 height 5
checkbox input "false"
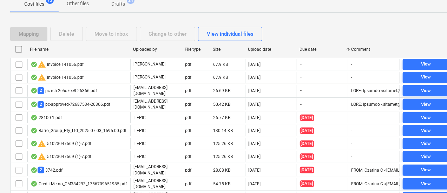
checkbox input "false"
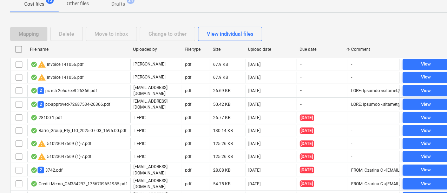
checkbox input "false"
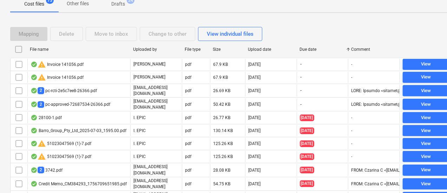
checkbox input "false"
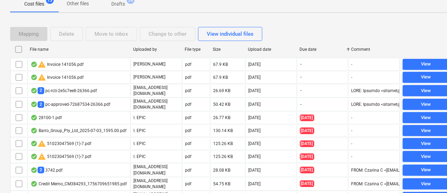
checkbox input "false"
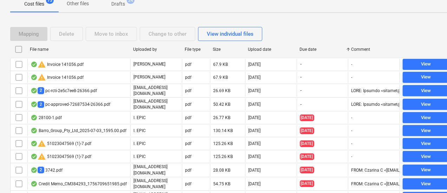
checkbox input "false"
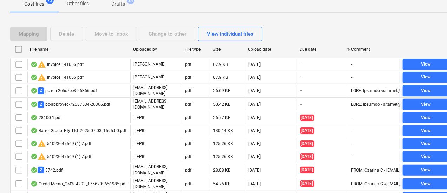
checkbox input "false"
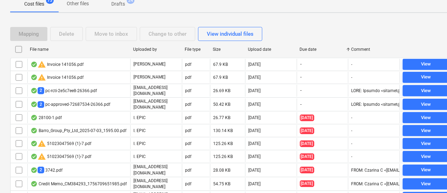
checkbox input "false"
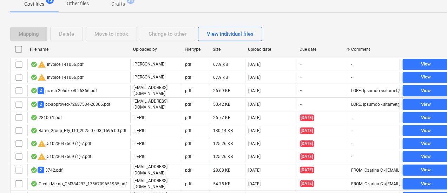
checkbox input "false"
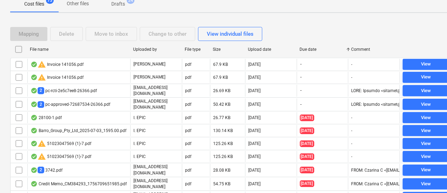
checkbox input "false"
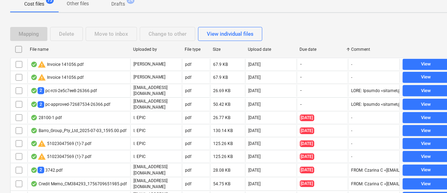
checkbox input "false"
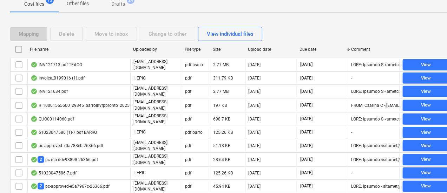
click at [313, 47] on div "Due date" at bounding box center [322, 49] width 46 height 5
checkbox input "false"
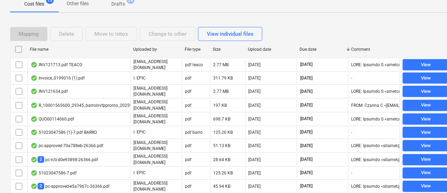
checkbox input "false"
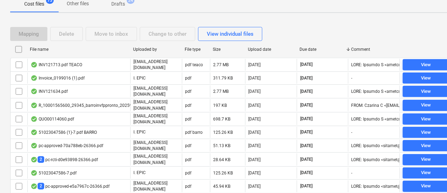
checkbox input "false"
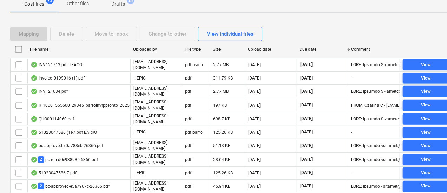
checkbox input "false"
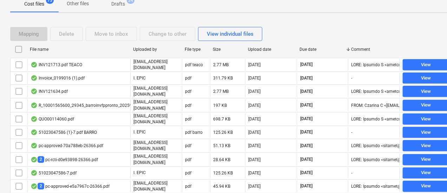
checkbox input "false"
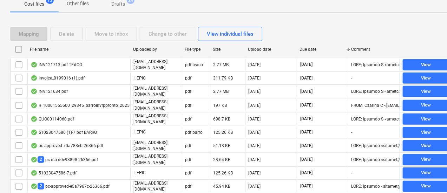
checkbox input "false"
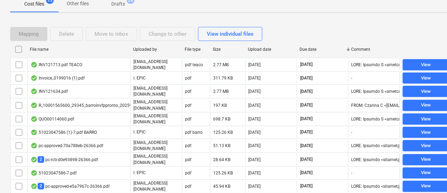
checkbox input "false"
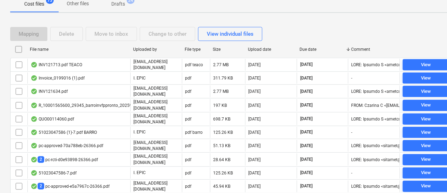
checkbox input "false"
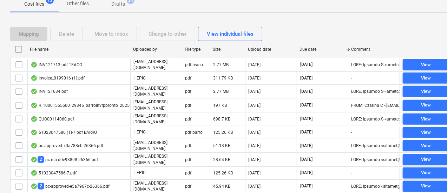
checkbox input "false"
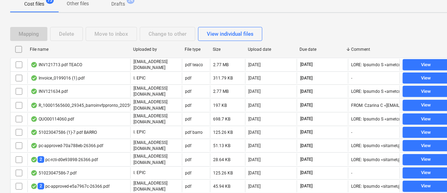
checkbox input "false"
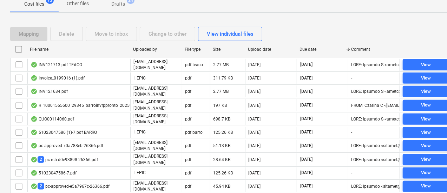
checkbox input "false"
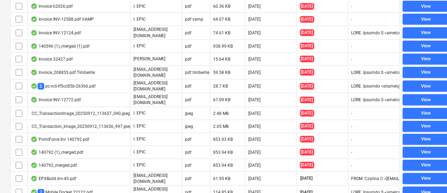
scroll to position [322, 0]
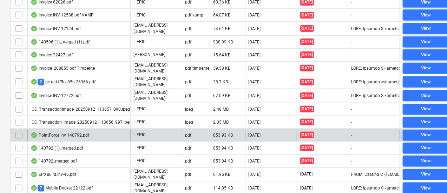
click at [102, 130] on div "PointForce Inv 140792.pdf" at bounding box center [78, 135] width 103 height 11
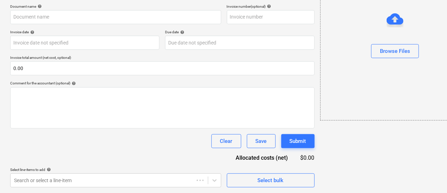
scroll to position [0, 0]
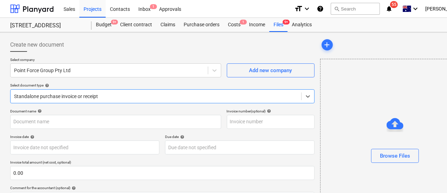
type input "140792"
type input "[DATE]"
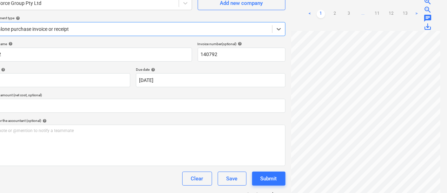
scroll to position [0, 29]
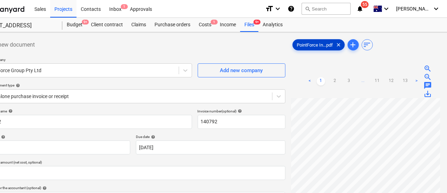
click at [292, 48] on div "PointForce In...pdf clear" at bounding box center [318, 44] width 52 height 11
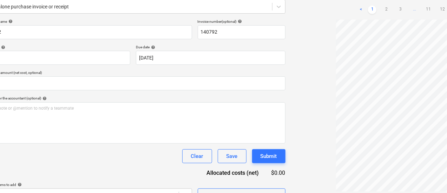
scroll to position [90, 29]
click at [382, 8] on link "2" at bounding box center [386, 10] width 8 height 8
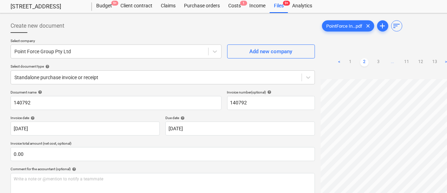
scroll to position [19, 0]
click at [76, 44] on p "Select company" at bounding box center [116, 42] width 211 height 6
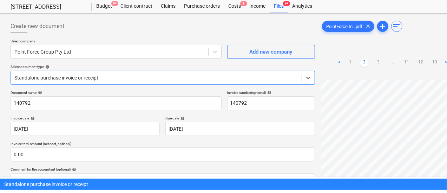
click at [84, 75] on div at bounding box center [155, 77] width 283 height 7
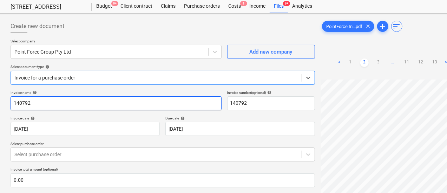
click at [79, 107] on input "140792" at bounding box center [116, 103] width 211 height 14
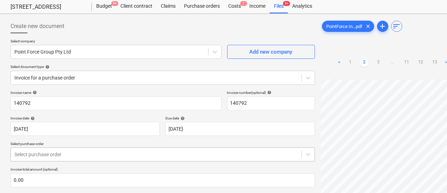
click at [75, 153] on div at bounding box center [155, 154] width 283 height 7
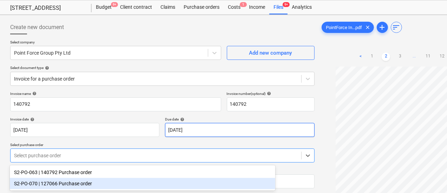
scroll to position [34, 0]
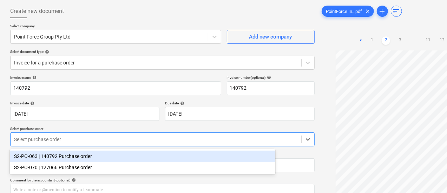
click at [154, 154] on div "S2-PO-063 | 140792 Purchase order" at bounding box center [142, 156] width 265 height 11
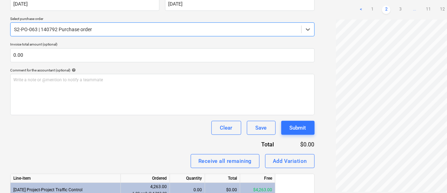
scroll to position [189, 0]
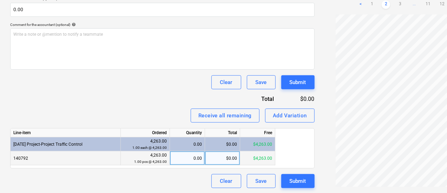
click at [192, 161] on div "0.00" at bounding box center [187, 159] width 29 height 14
type input "1"
click at [88, 93] on div "Invoice name help 140792 Invoice number (optional) help 140792 Invoice date hel…" at bounding box center [162, 54] width 304 height 269
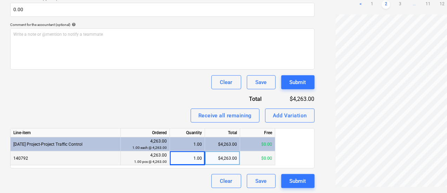
click at [273, 101] on div "$4,263.00" at bounding box center [293, 99] width 41 height 8
copy div "4,263.00"
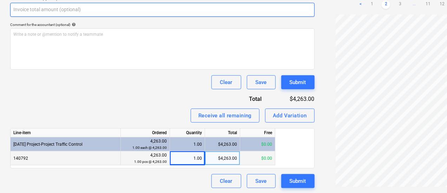
click at [128, 11] on input "text" at bounding box center [162, 10] width 304 height 14
paste input "4,263.00"
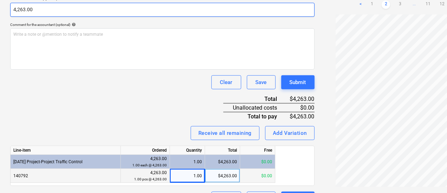
type input "4,263.00"
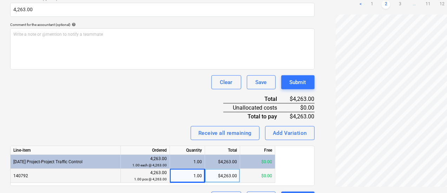
click at [83, 81] on div "Clear Save Submit" at bounding box center [162, 82] width 304 height 14
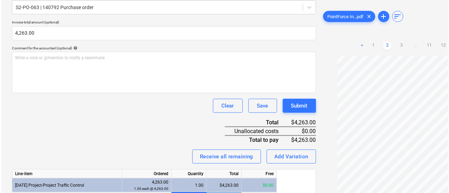
scroll to position [207, 0]
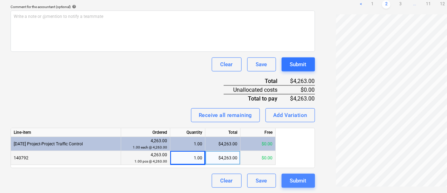
click at [290, 181] on div "Submit" at bounding box center [298, 180] width 16 height 9
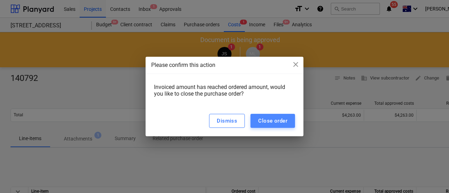
click at [276, 123] on div "Close order" at bounding box center [272, 120] width 29 height 9
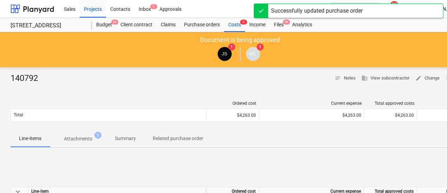
click at [19, 77] on div "140792" at bounding box center [27, 78] width 33 height 11
copy div "140792"
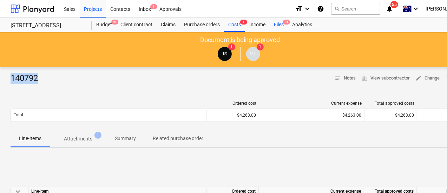
click at [287, 25] on div "Files 9+" at bounding box center [278, 25] width 18 height 14
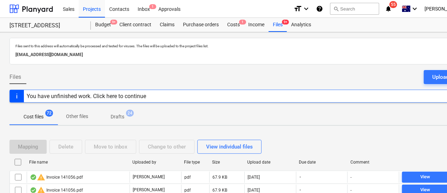
scroll to position [78, 1]
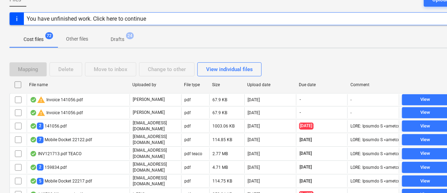
click at [307, 85] on div "Due date" at bounding box center [322, 84] width 46 height 5
checkbox input "false"
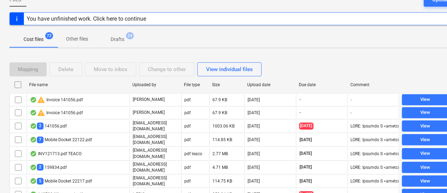
checkbox input "false"
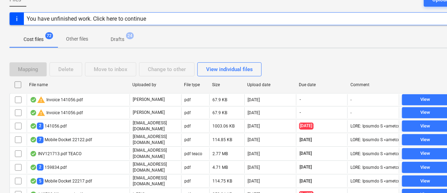
checkbox input "false"
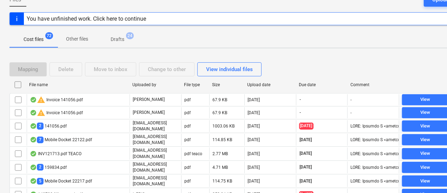
checkbox input "false"
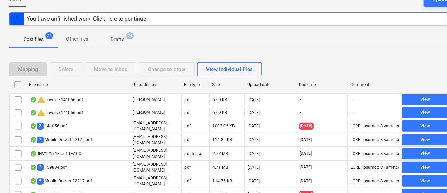
checkbox input "false"
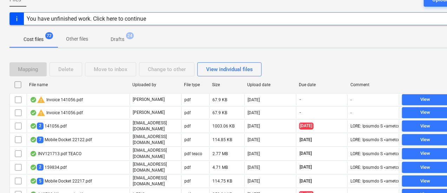
checkbox input "false"
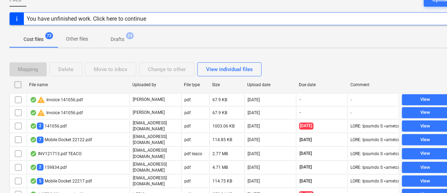
checkbox input "false"
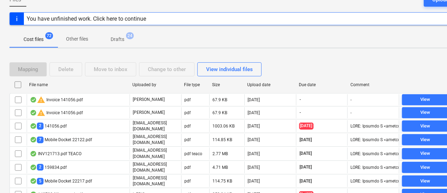
checkbox input "false"
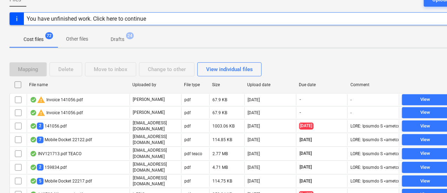
checkbox input "false"
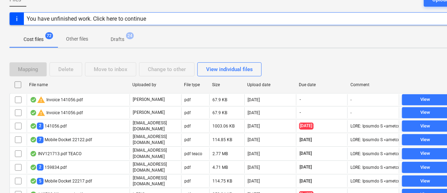
checkbox input "false"
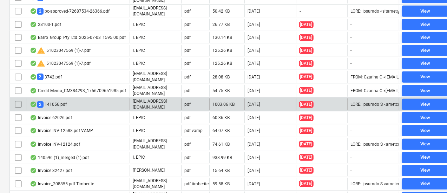
scroll to position [206, 1]
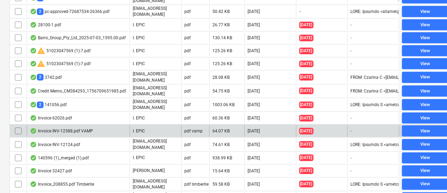
click at [109, 126] on div "Invoice INV-12588.pdf VAMP" at bounding box center [78, 131] width 103 height 11
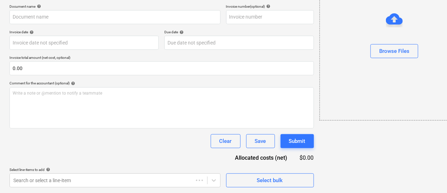
scroll to position [0, 1]
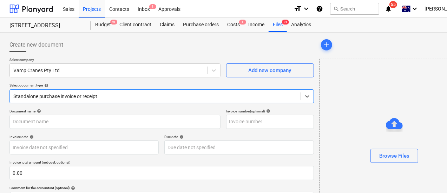
type input "INV-12588"
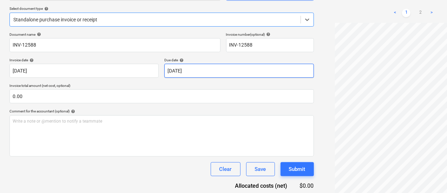
scroll to position [66, 1]
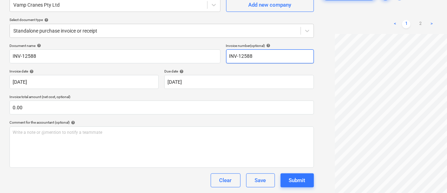
drag, startPoint x: 217, startPoint y: 62, endPoint x: 183, endPoint y: 55, distance: 35.0
click at [183, 55] on div "Document name help INV-12588 Invoice number (optional) help INV-12588" at bounding box center [161, 53] width 304 height 20
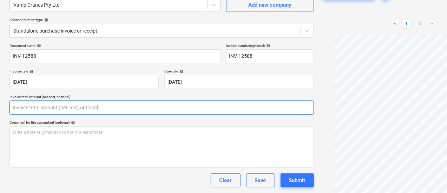
click at [59, 105] on input "text" at bounding box center [161, 108] width 304 height 14
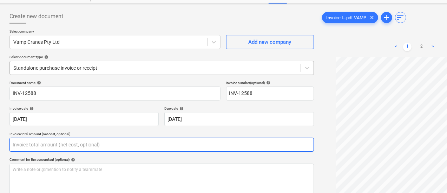
scroll to position [27, 1]
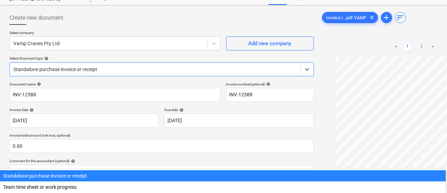
click at [75, 71] on div at bounding box center [154, 69] width 283 height 7
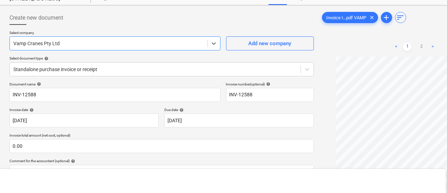
click at [89, 44] on div at bounding box center [108, 43] width 190 height 7
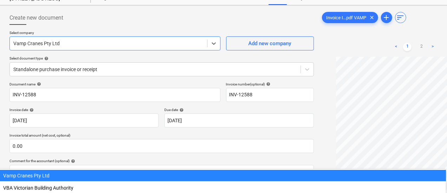
click at [88, 170] on div "Vamp Cranes Pty Ltd" at bounding box center [222, 175] width 447 height 11
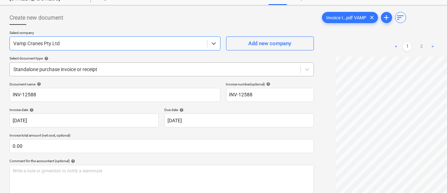
click at [106, 66] on div at bounding box center [154, 69] width 283 height 7
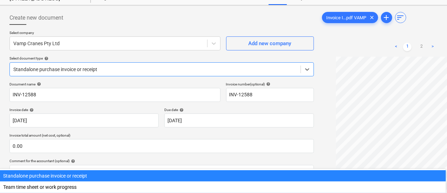
click at [83, 60] on div "Select document type help" at bounding box center [161, 58] width 304 height 5
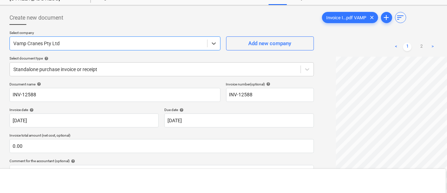
click at [78, 49] on div "Vamp Cranes Pty Ltd" at bounding box center [114, 43] width 211 height 14
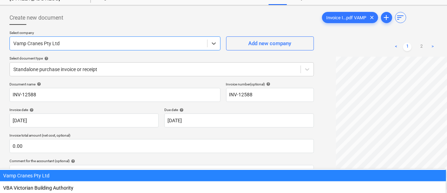
click at [79, 170] on div "Vamp Cranes Pty Ltd" at bounding box center [222, 175] width 447 height 11
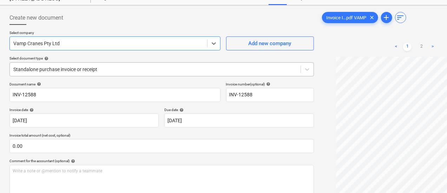
click at [79, 62] on div "Standalone purchase invoice or receipt" at bounding box center [161, 69] width 304 height 14
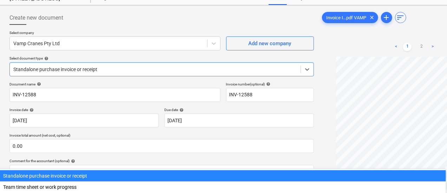
click at [111, 58] on div "Select document type help" at bounding box center [161, 58] width 304 height 5
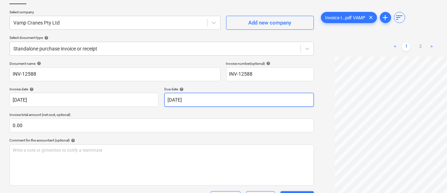
scroll to position [56, 1]
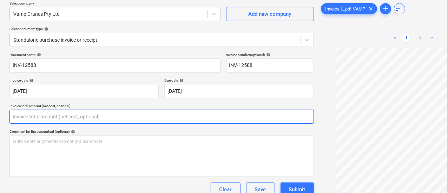
click at [180, 115] on input "text" at bounding box center [161, 117] width 304 height 14
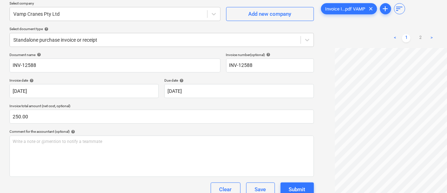
click at [176, 105] on p "Invoice total amount (net cost, optional)" at bounding box center [161, 107] width 304 height 6
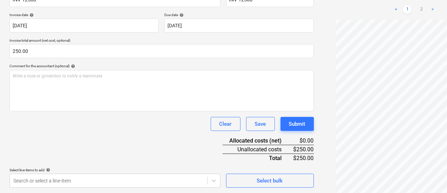
scroll to position [122, 1]
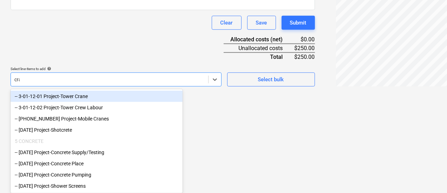
scroll to position [145, 0]
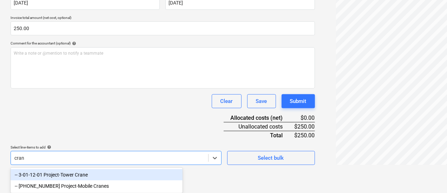
click at [119, 173] on div "-- 3-01-12-01 Project-Tower Crane" at bounding box center [97, 174] width 172 height 11
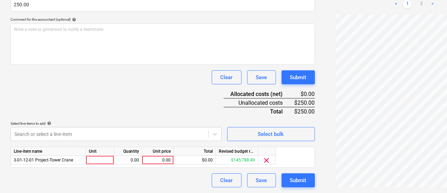
scroll to position [168, 0]
click at [108, 47] on div "Document name help INV-12588 Invoice number (optional) help INV-12588 Invoice d…" at bounding box center [163, 64] width 304 height 247
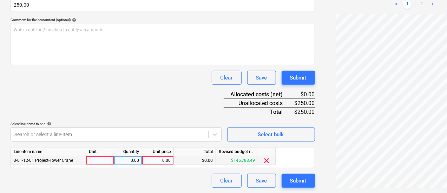
click at [162, 160] on div "0.00" at bounding box center [158, 160] width 26 height 9
click at [147, 113] on div "Document name help INV-12588 Invoice number (optional) help INV-12588 Invoice d…" at bounding box center [163, 64] width 304 height 247
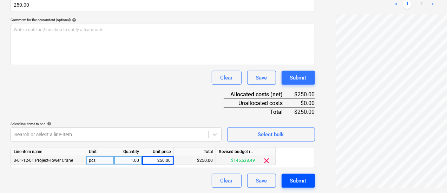
click at [290, 178] on div "Submit" at bounding box center [298, 180] width 16 height 9
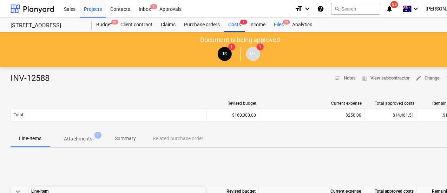
click at [281, 25] on div "Files 9+" at bounding box center [278, 25] width 18 height 14
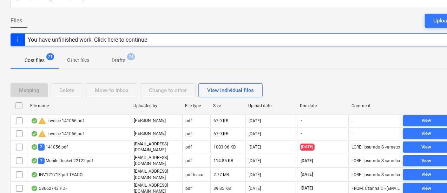
scroll to position [94, 0]
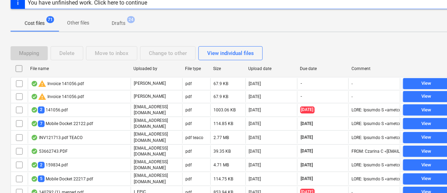
click at [324, 64] on div "Due date" at bounding box center [323, 68] width 52 height 11
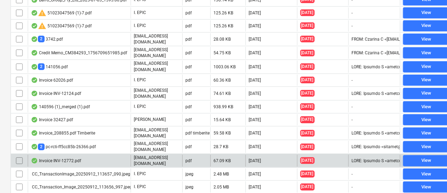
scroll to position [257, 0]
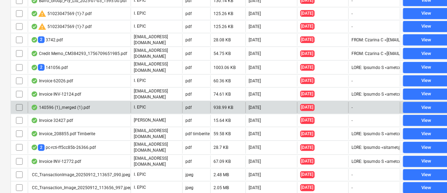
click at [85, 103] on div "140596 (1)_merged (1).pdf" at bounding box center [79, 107] width 103 height 11
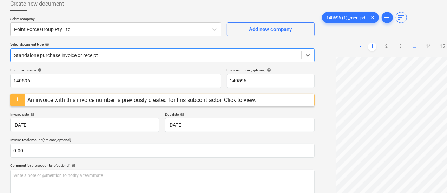
scroll to position [44, 0]
click at [116, 53] on div at bounding box center [155, 55] width 283 height 7
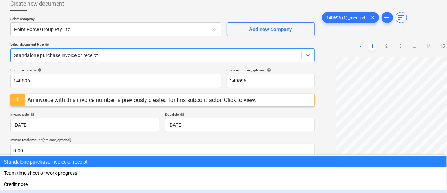
click at [80, 190] on div "Invoice for a purchase order" at bounding box center [223, 195] width 447 height 11
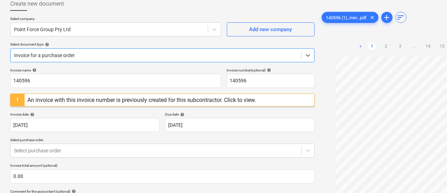
scroll to position [52, 0]
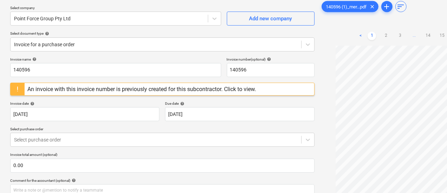
click at [229, 90] on div "An invoice with this invoice number is previously created for this subcontracto…" at bounding box center [141, 89] width 228 height 7
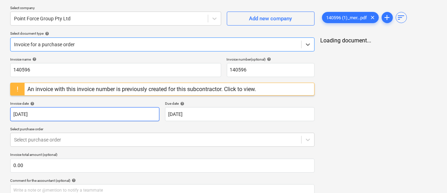
scroll to position [0, 0]
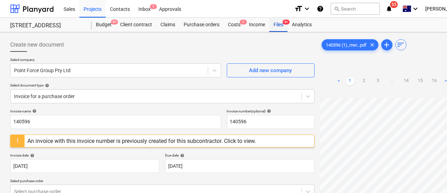
click at [282, 29] on div "Files 9+" at bounding box center [278, 25] width 18 height 14
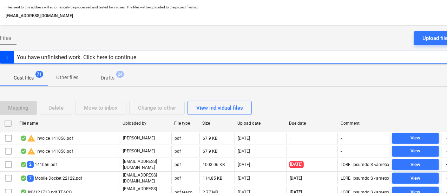
scroll to position [39, 0]
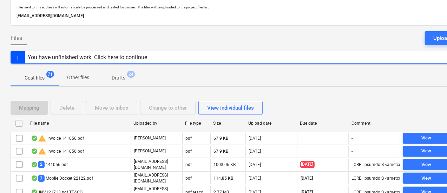
click at [319, 129] on div "File name Uploaded by File type Size Upload date Due date Comment" at bounding box center [240, 125] width 459 height 14
click at [317, 123] on div "Due date" at bounding box center [323, 123] width 46 height 5
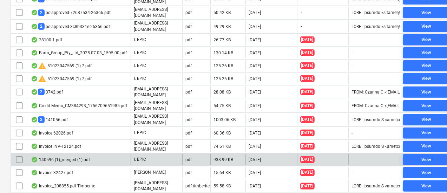
scroll to position [205, 0]
click at [74, 157] on div "140596 (1)_merged (1).pdf" at bounding box center [60, 160] width 59 height 6
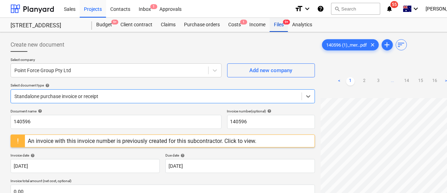
click at [281, 23] on div "Files 9+" at bounding box center [278, 25] width 18 height 14
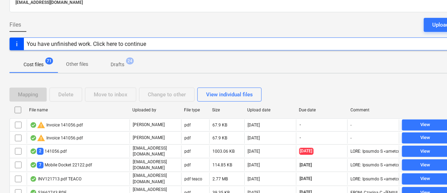
scroll to position [53, 1]
click at [304, 104] on div "Due date" at bounding box center [322, 109] width 52 height 11
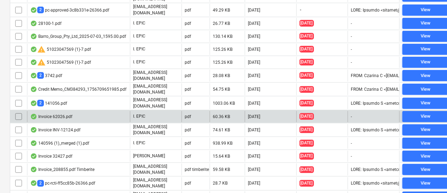
scroll to position [273, 0]
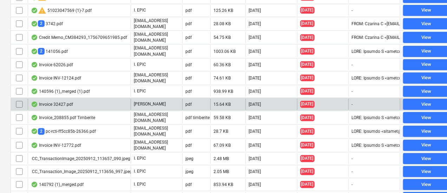
click at [119, 99] on div "Invoice 32427.pdf" at bounding box center [79, 104] width 103 height 11
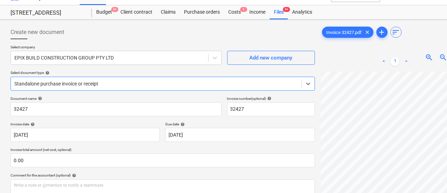
scroll to position [3, 0]
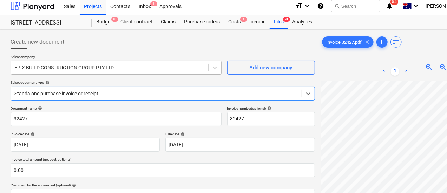
click at [60, 69] on div at bounding box center [109, 67] width 190 height 7
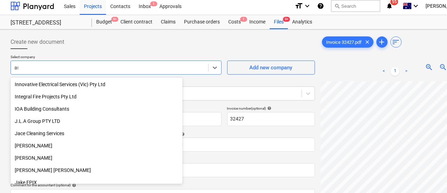
scroll to position [803, 0]
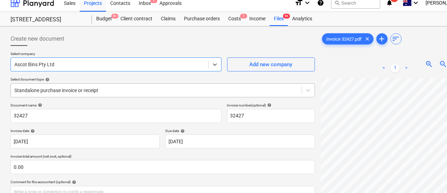
click at [72, 96] on div "Select company option Ascot Bins Pty Ltd , selected. Select is focused ,type to…" at bounding box center [163, 78] width 304 height 52
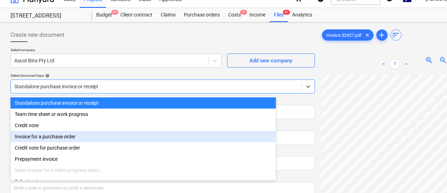
click at [74, 140] on div "Invoice for a purchase order" at bounding box center [143, 136] width 265 height 11
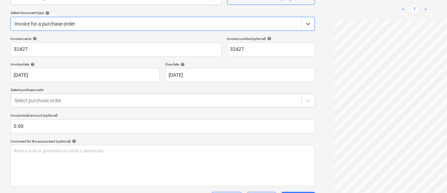
scroll to position [75, 0]
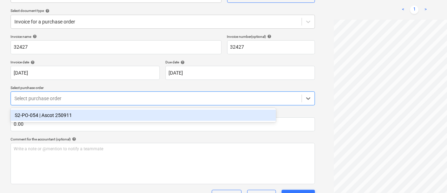
click at [109, 96] on div at bounding box center [155, 98] width 283 height 7
click at [109, 114] on div "S2-PO-054 | Ascot 250911" at bounding box center [143, 115] width 265 height 11
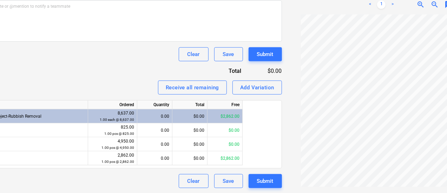
scroll to position [217, 32]
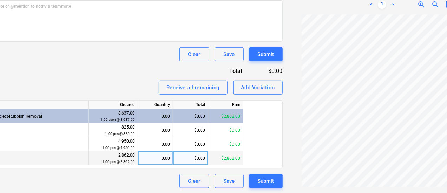
click at [167, 160] on div "0.00" at bounding box center [155, 159] width 29 height 14
click at [99, 83] on div "Receive all remaining Add Variation" at bounding box center [130, 88] width 304 height 14
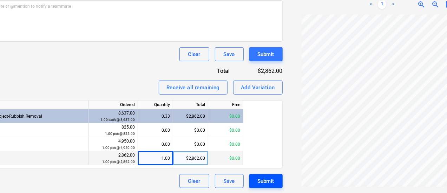
click at [257, 183] on div "Submit" at bounding box center [265, 181] width 16 height 9
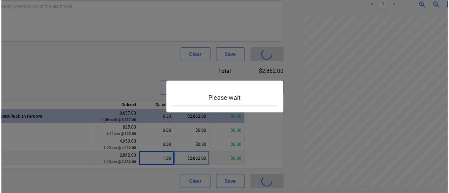
scroll to position [217, 31]
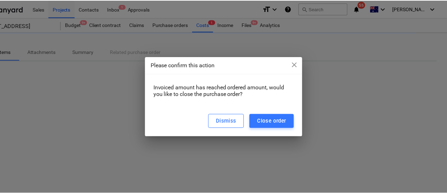
scroll to position [0, 31]
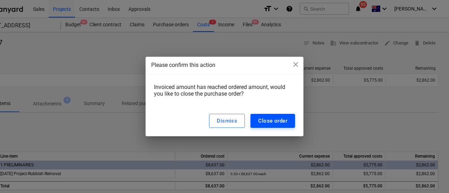
click at [274, 122] on div "Close order" at bounding box center [272, 120] width 29 height 9
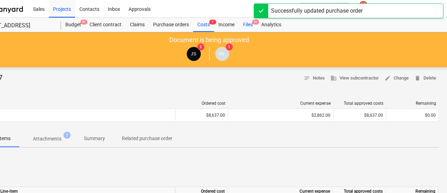
click at [243, 23] on div "Files 9+" at bounding box center [248, 25] width 18 height 14
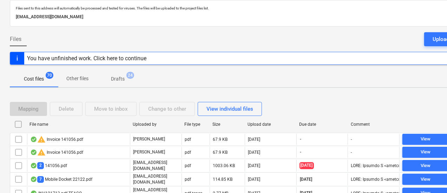
scroll to position [0, 1]
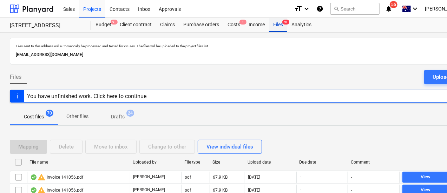
click at [273, 24] on div "Files 9+" at bounding box center [278, 25] width 18 height 14
click at [277, 29] on div "Files 9+" at bounding box center [278, 25] width 18 height 14
click at [281, 23] on div "Files 9+" at bounding box center [278, 25] width 18 height 14
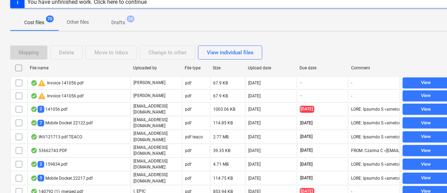
scroll to position [49, 0]
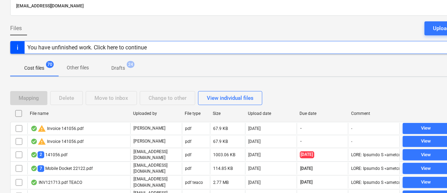
click at [307, 115] on div "Due date" at bounding box center [322, 113] width 46 height 5
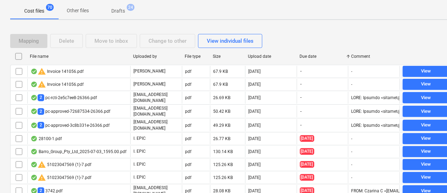
scroll to position [106, 0]
click at [307, 56] on div "Due date" at bounding box center [322, 56] width 46 height 5
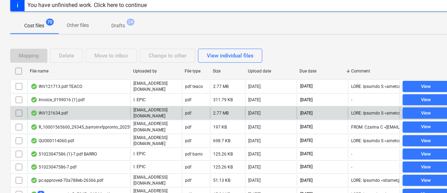
scroll to position [79, 0]
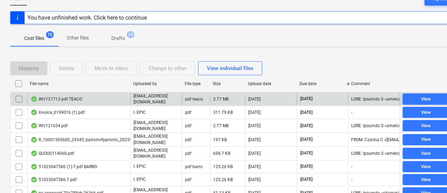
click at [124, 100] on div "INV121713.pdf TEACO" at bounding box center [78, 99] width 103 height 12
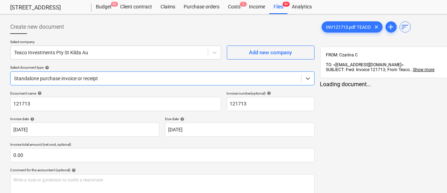
scroll to position [18, 0]
click at [139, 83] on div "Standalone purchase invoice or receipt" at bounding box center [162, 78] width 304 height 14
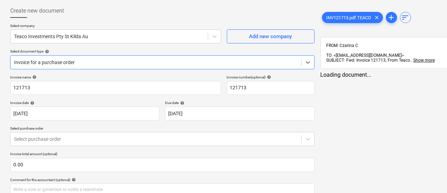
scroll to position [67, 0]
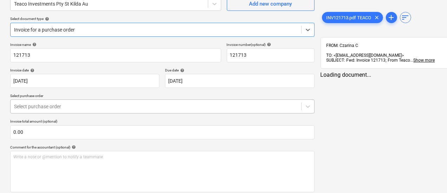
click at [77, 105] on div at bounding box center [155, 106] width 283 height 7
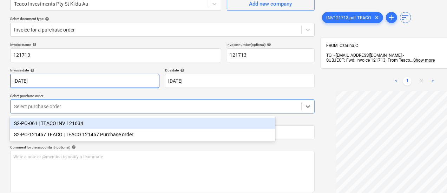
click at [114, 86] on body "Sales Projects Contacts Inbox Approvals format_size keyboard_arrow_down help se…" at bounding box center [223, 29] width 447 height 193
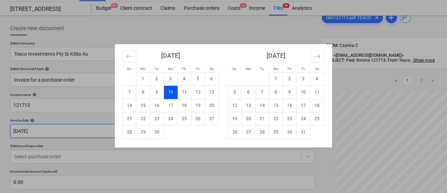
scroll to position [1, 0]
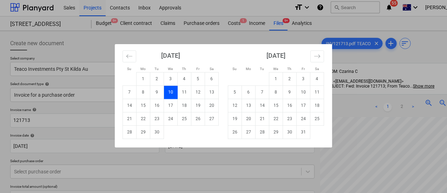
click at [200, 28] on div "Su Mo Tu We Th Fr Sa Su Mo Tu We Th Fr Sa [DATE] 1 2 3 4 5 6 7 8 9 10 11 12 13 …" at bounding box center [223, 96] width 447 height 193
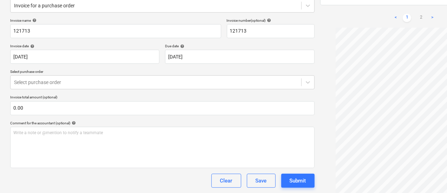
scroll to position [0, 0]
